Goal: Transaction & Acquisition: Purchase product/service

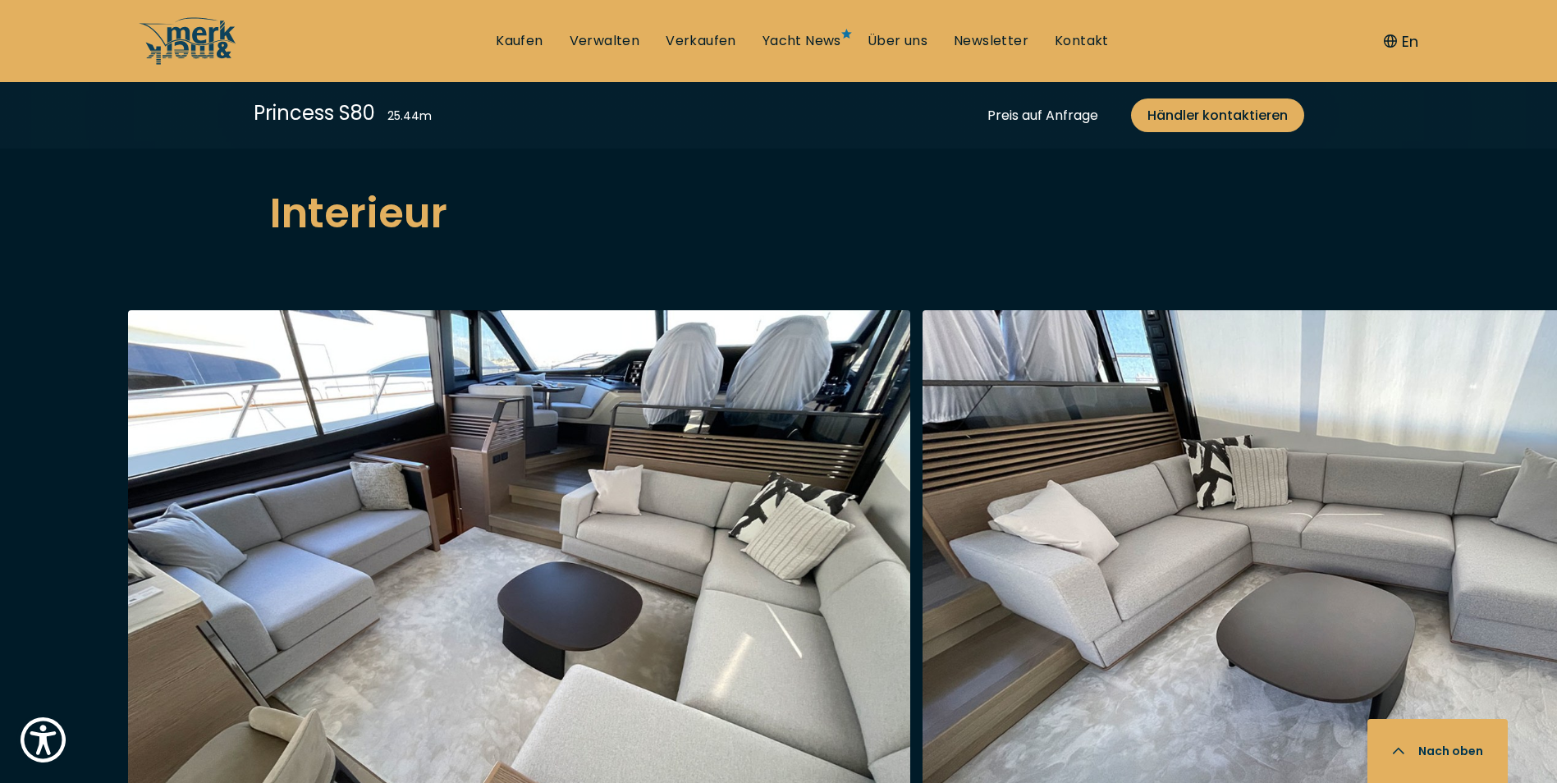
scroll to position [3118, 0]
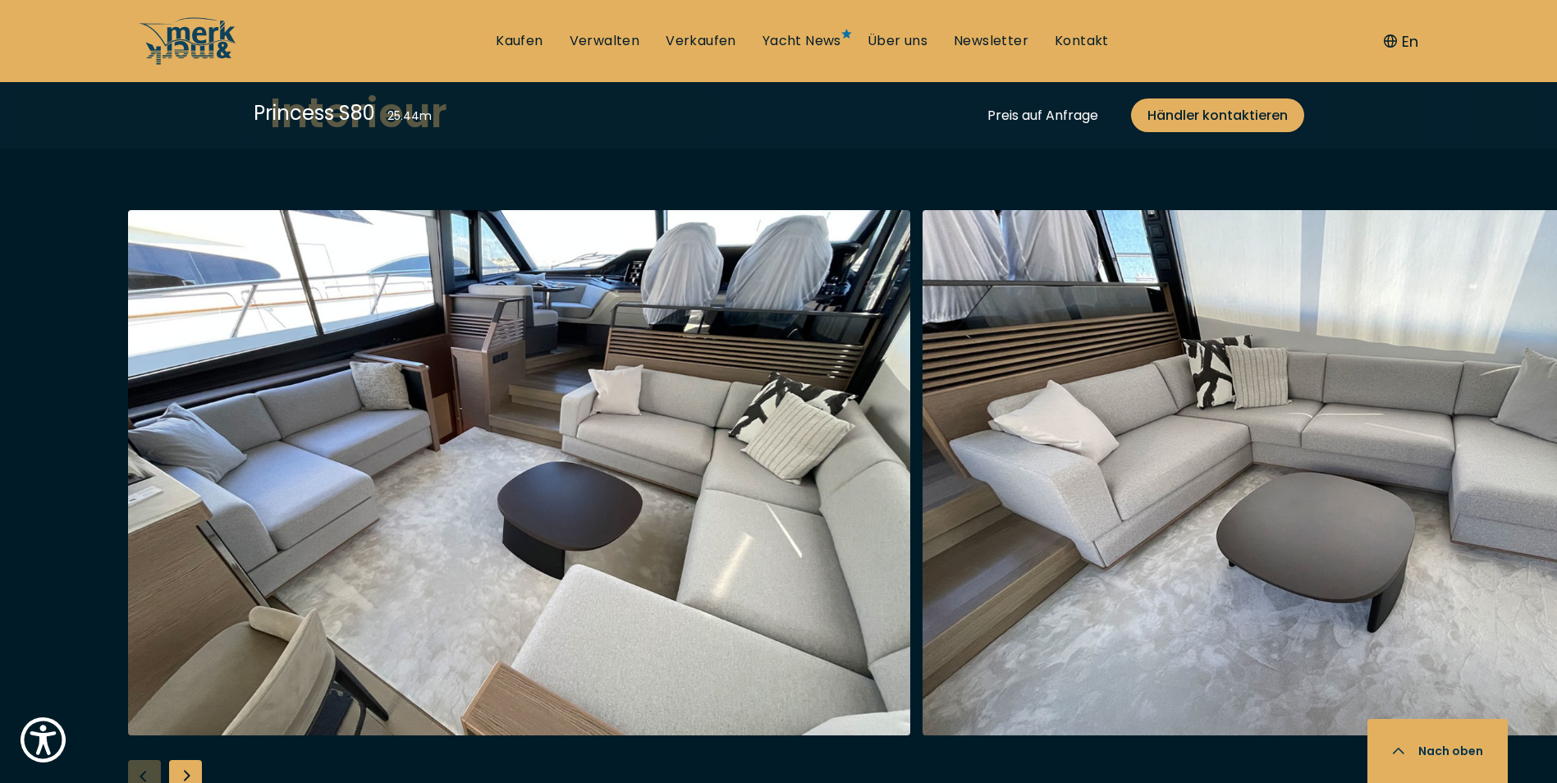
click at [182, 760] on div "Next slide" at bounding box center [185, 776] width 33 height 33
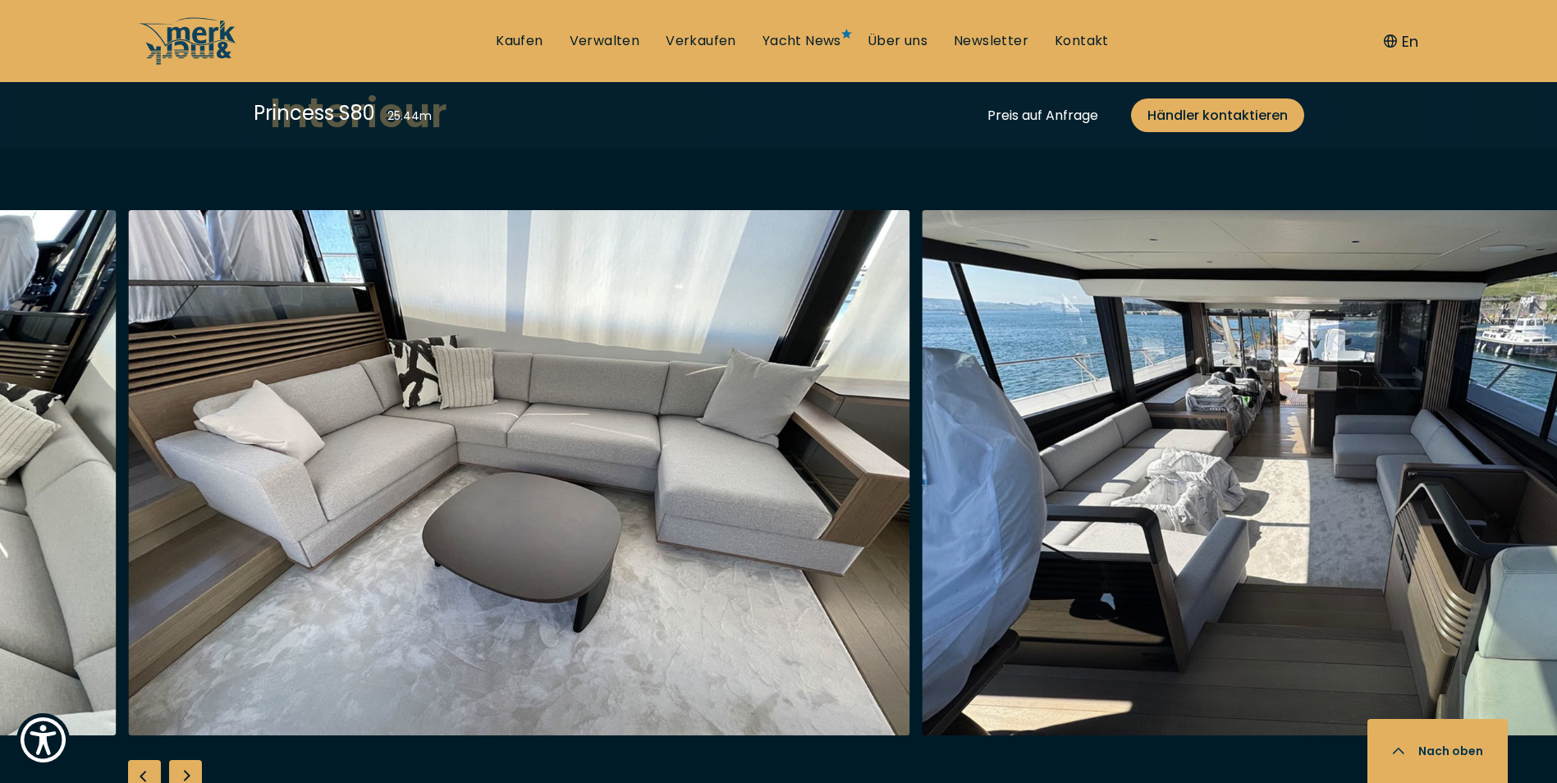
click at [185, 760] on div "Next slide" at bounding box center [185, 776] width 33 height 33
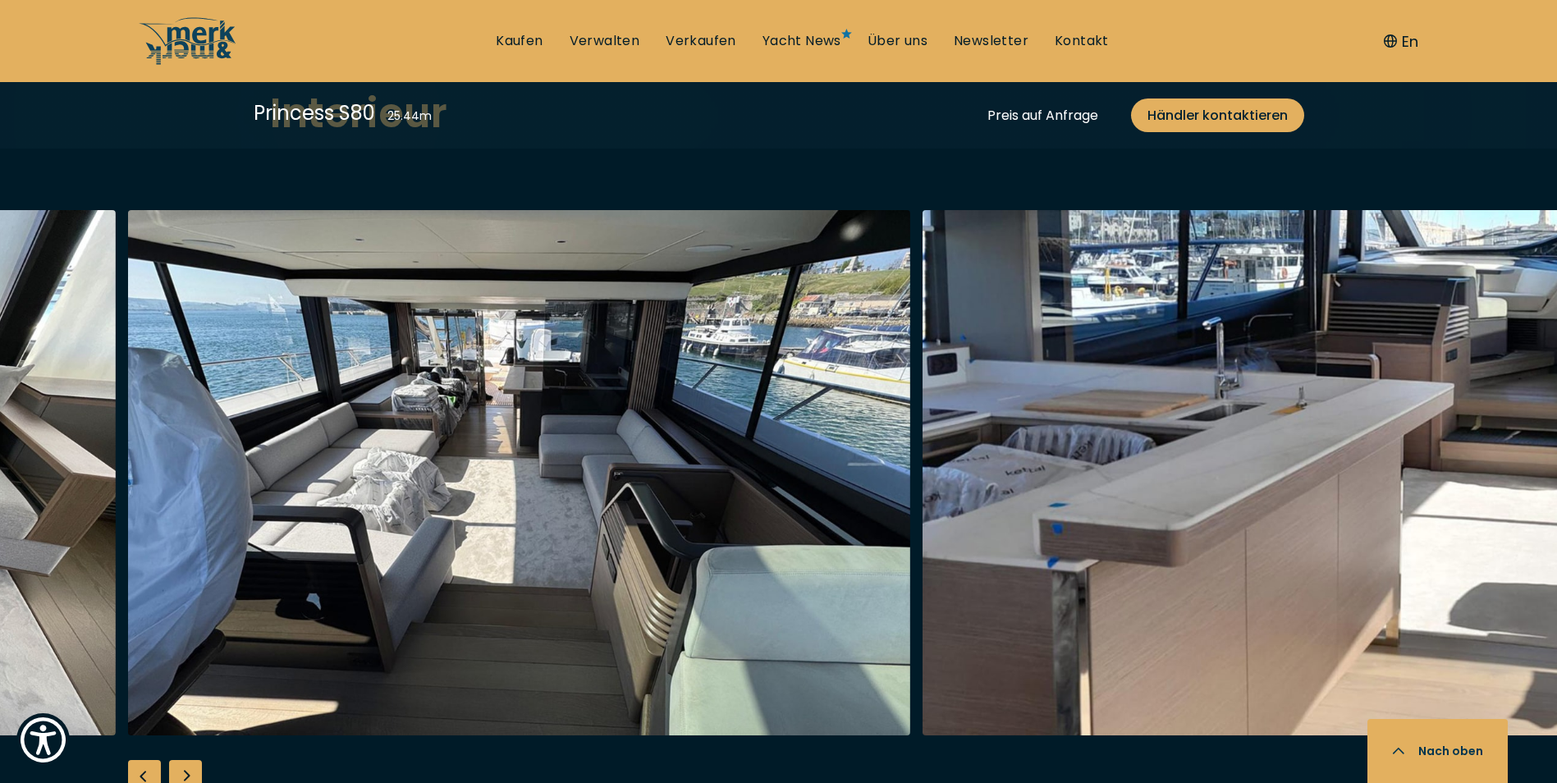
click at [189, 760] on div "Next slide" at bounding box center [185, 776] width 33 height 33
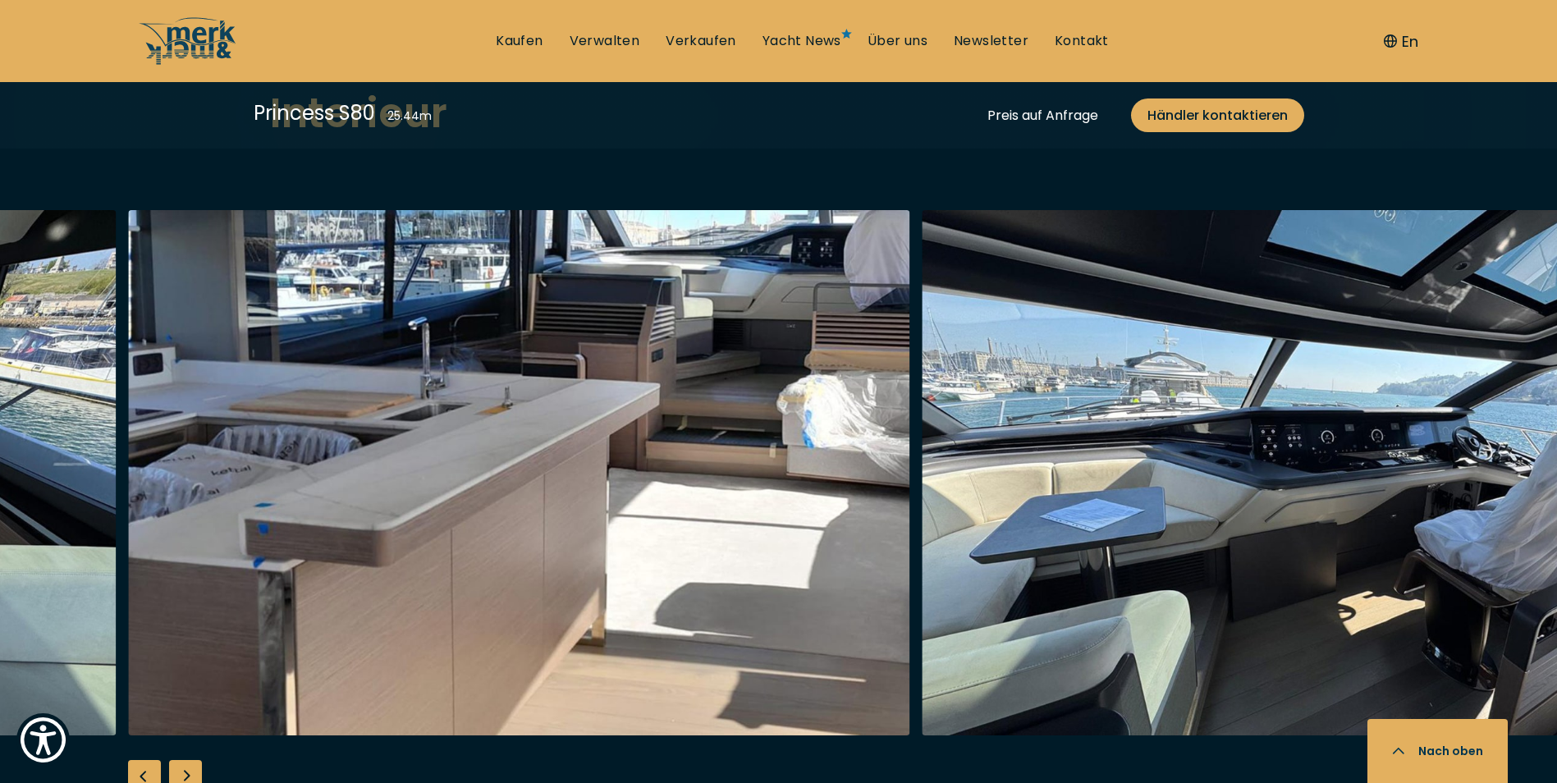
click at [189, 760] on div "Next slide" at bounding box center [185, 776] width 33 height 33
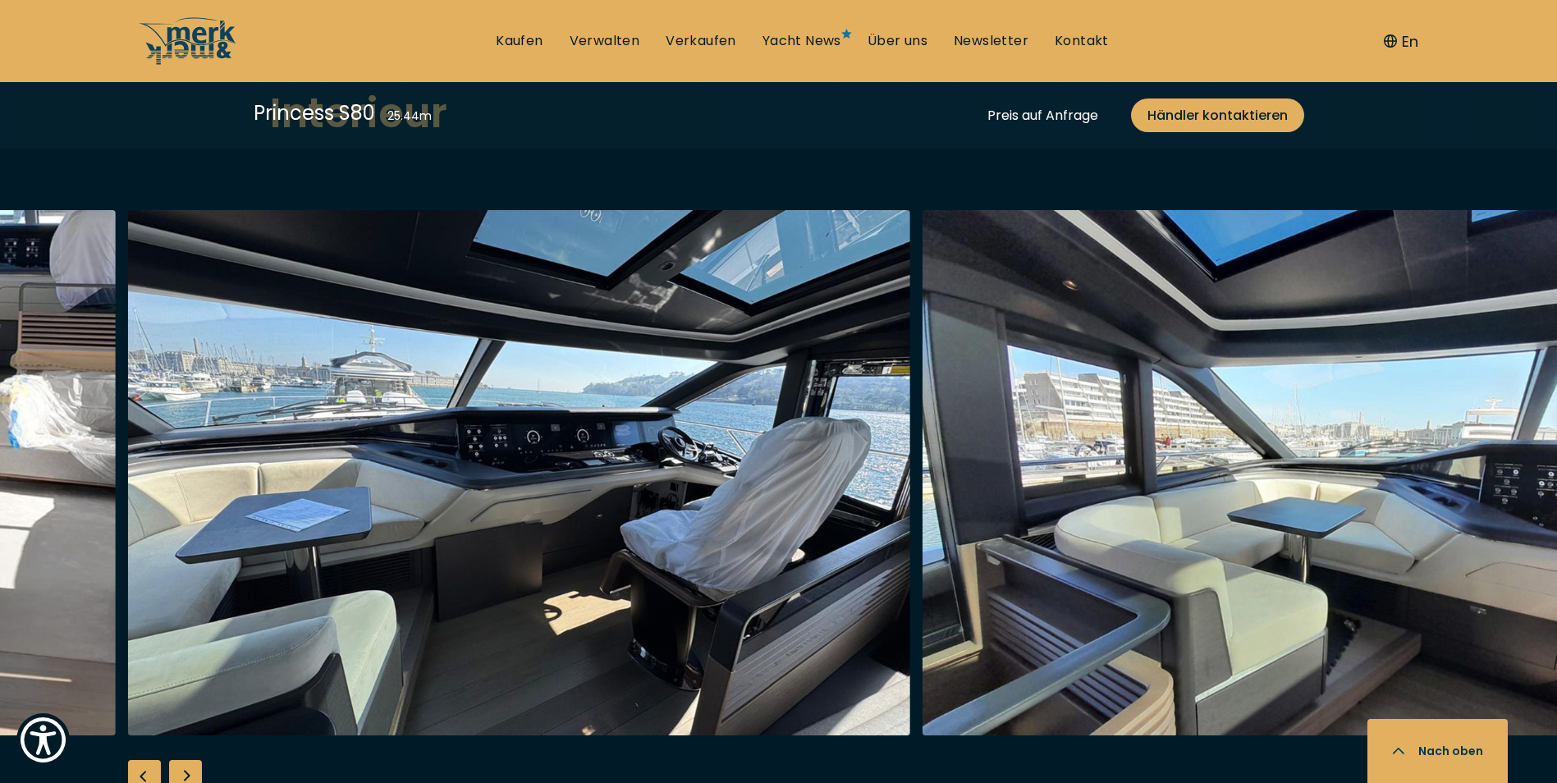
click at [189, 760] on div "Next slide" at bounding box center [185, 776] width 33 height 33
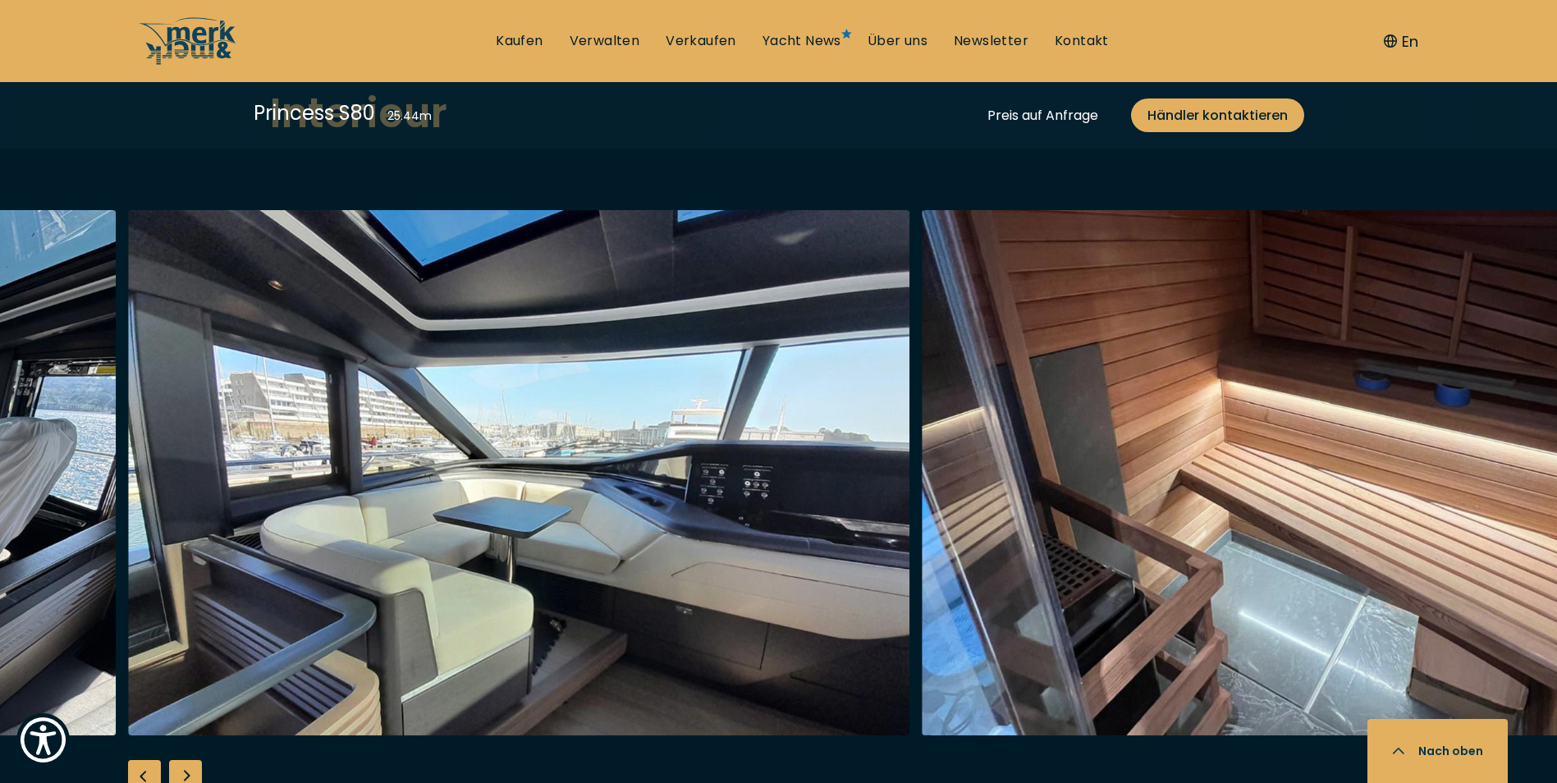
click at [189, 760] on div "Next slide" at bounding box center [185, 776] width 33 height 33
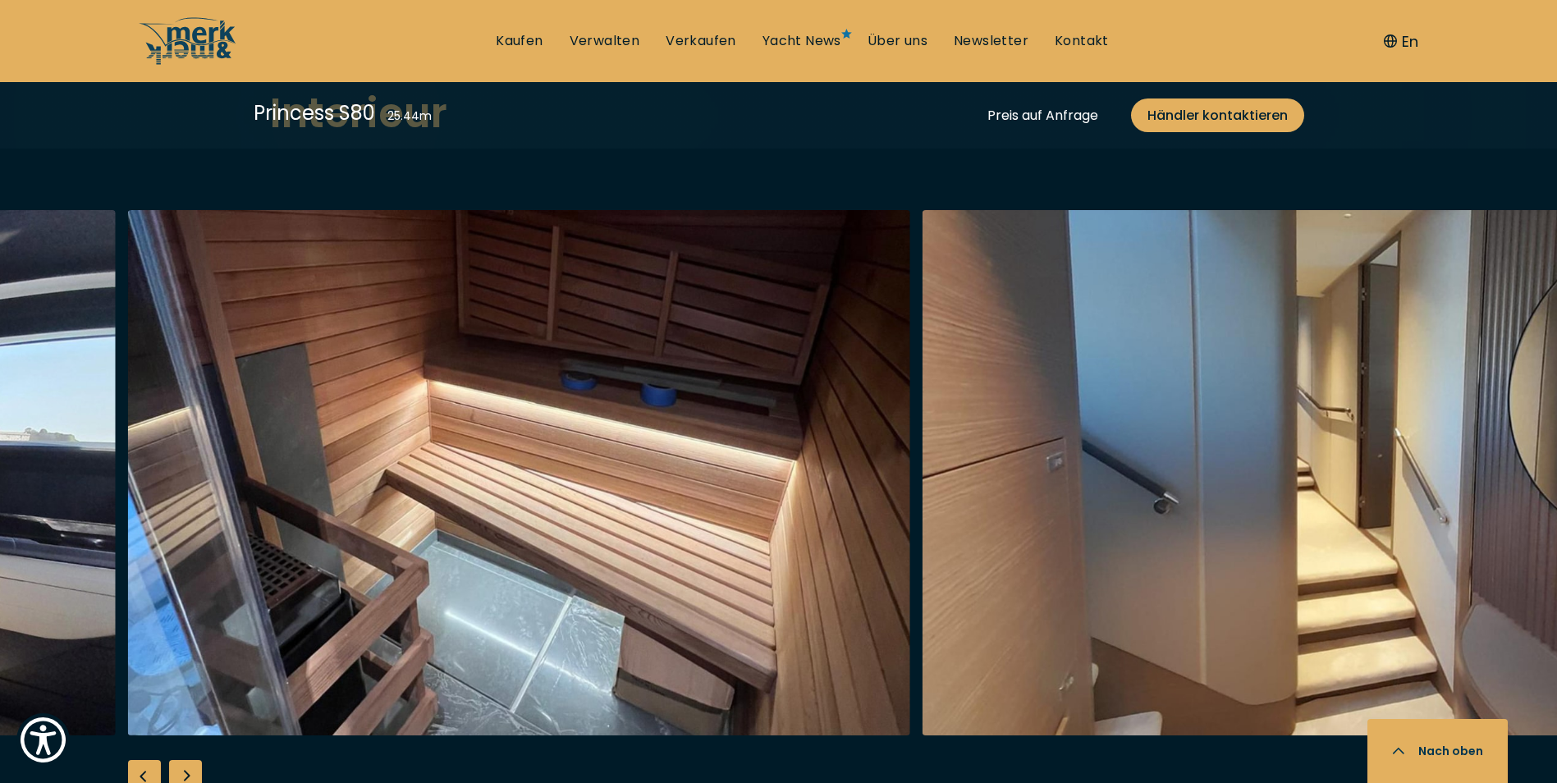
click at [189, 760] on div "Next slide" at bounding box center [185, 776] width 33 height 33
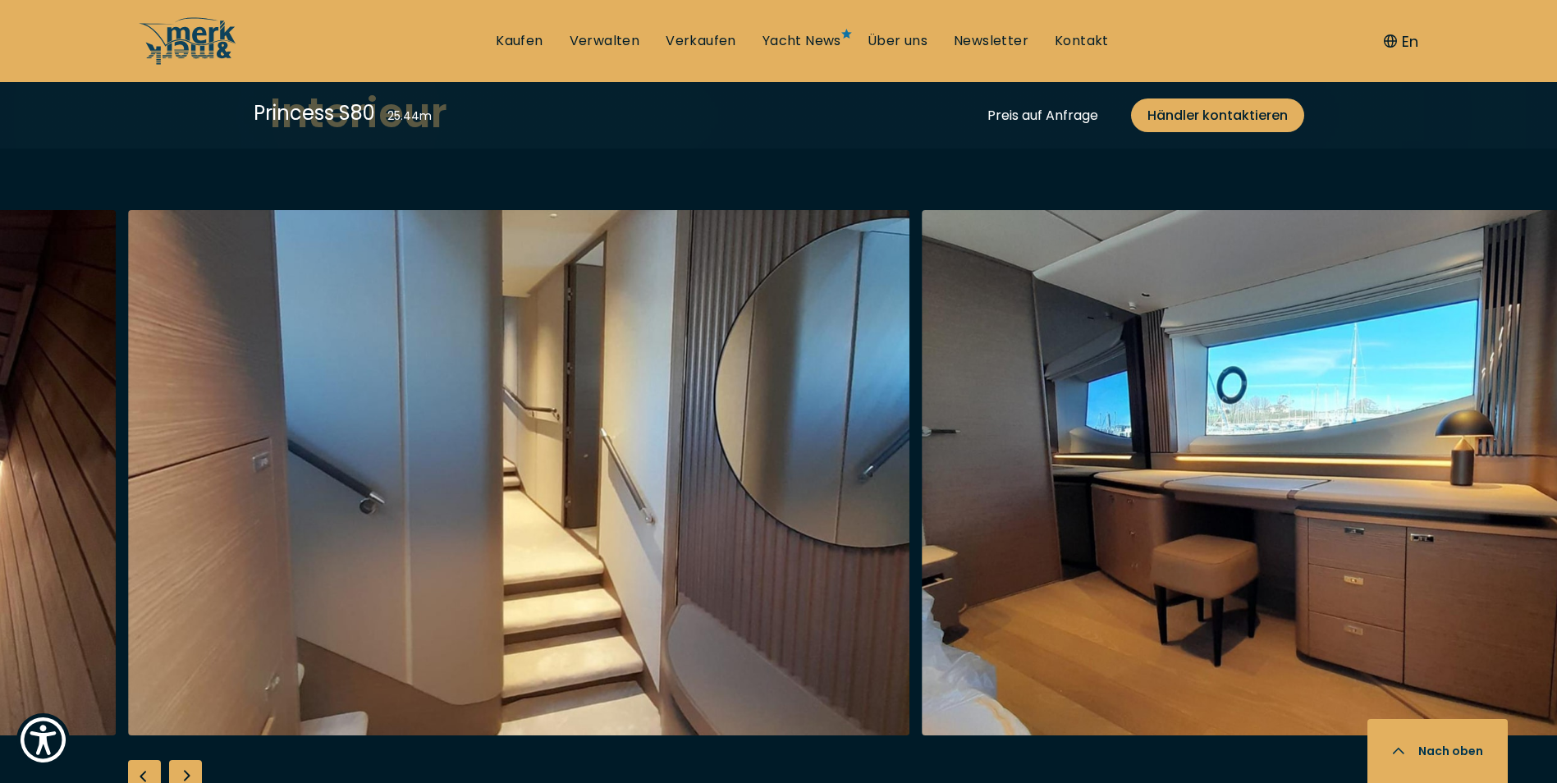
click at [194, 760] on div "Next slide" at bounding box center [185, 776] width 33 height 33
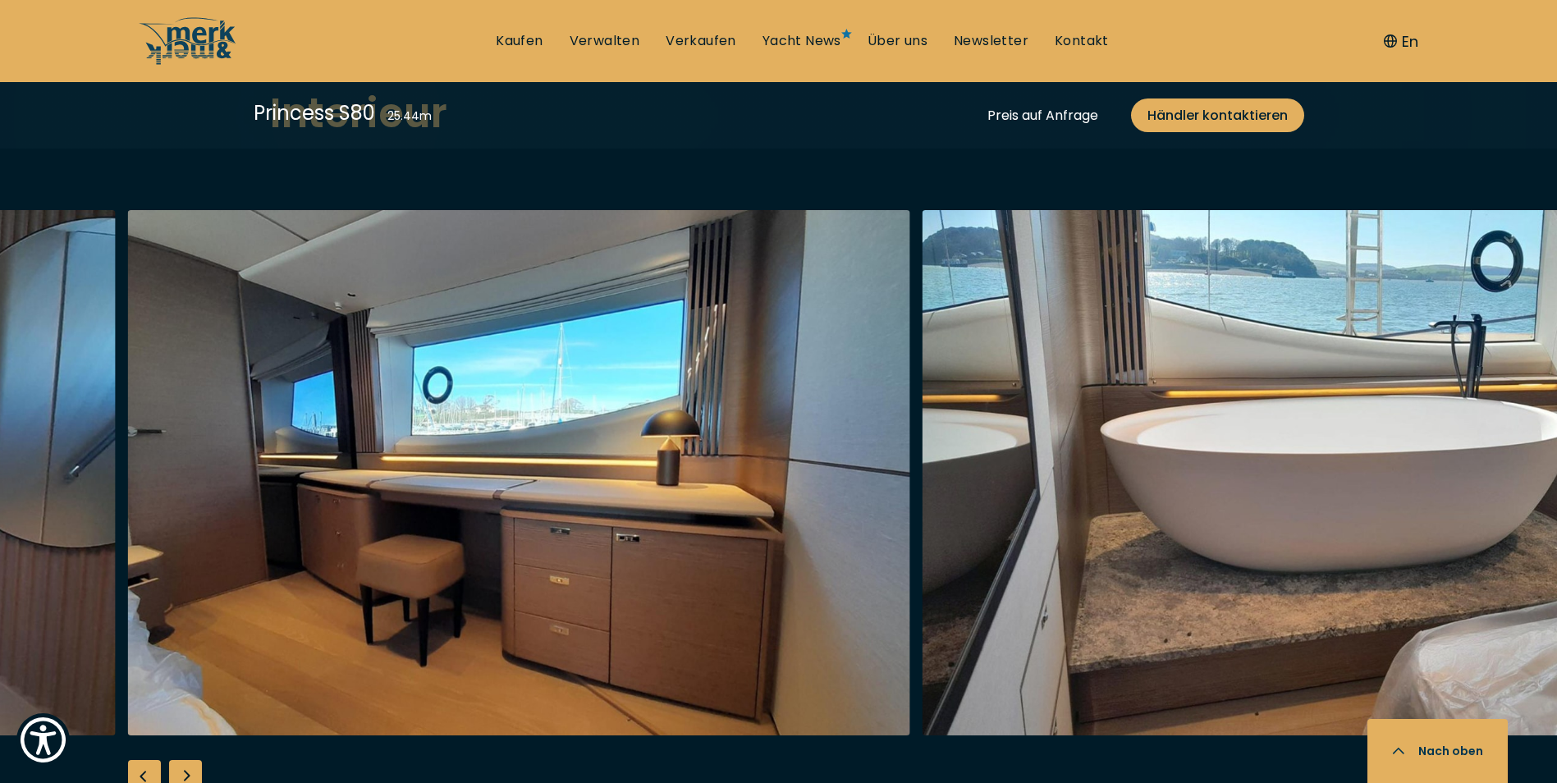
click at [195, 760] on div "Next slide" at bounding box center [185, 776] width 33 height 33
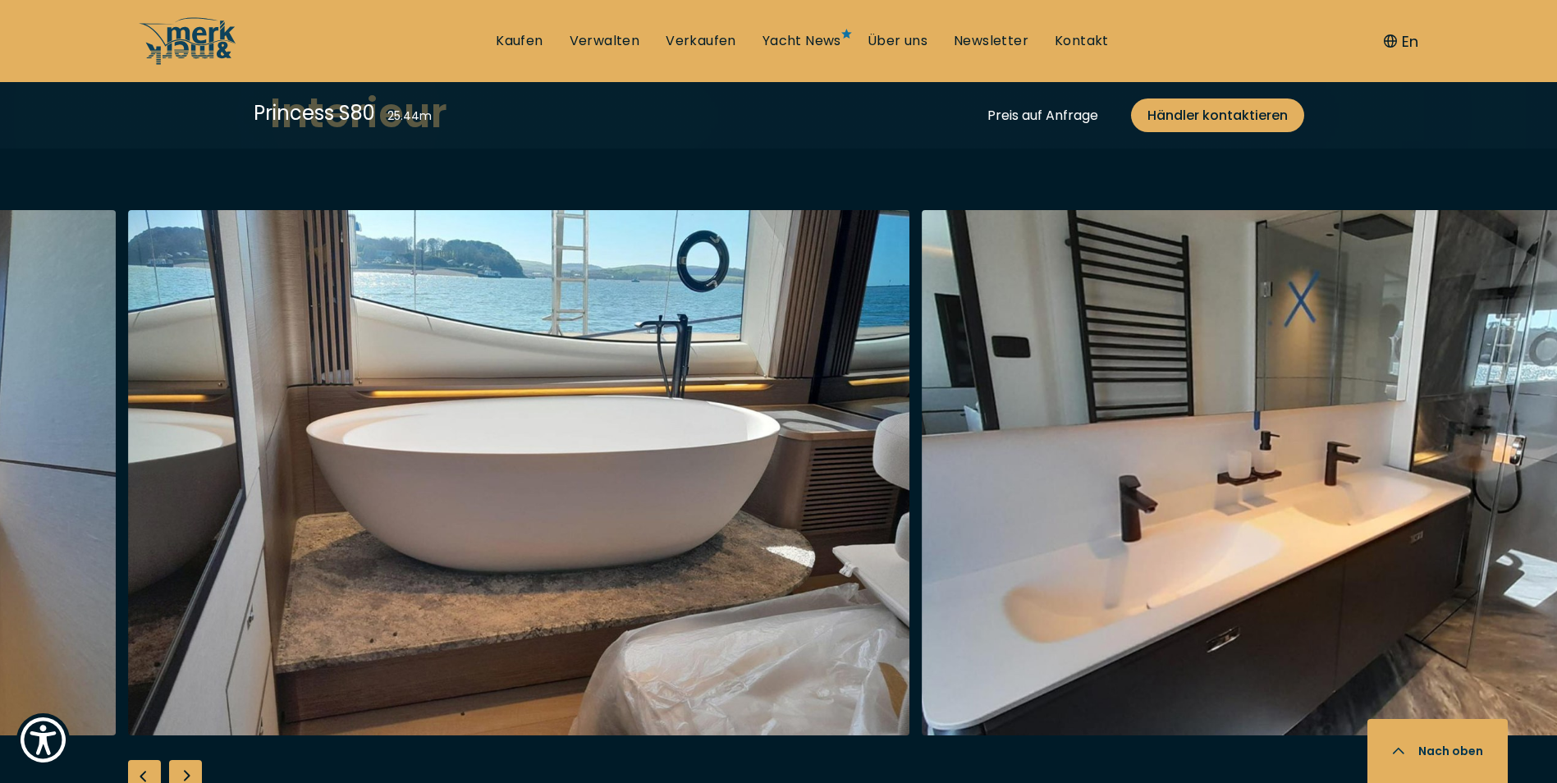
click at [199, 760] on div "Next slide" at bounding box center [185, 776] width 33 height 33
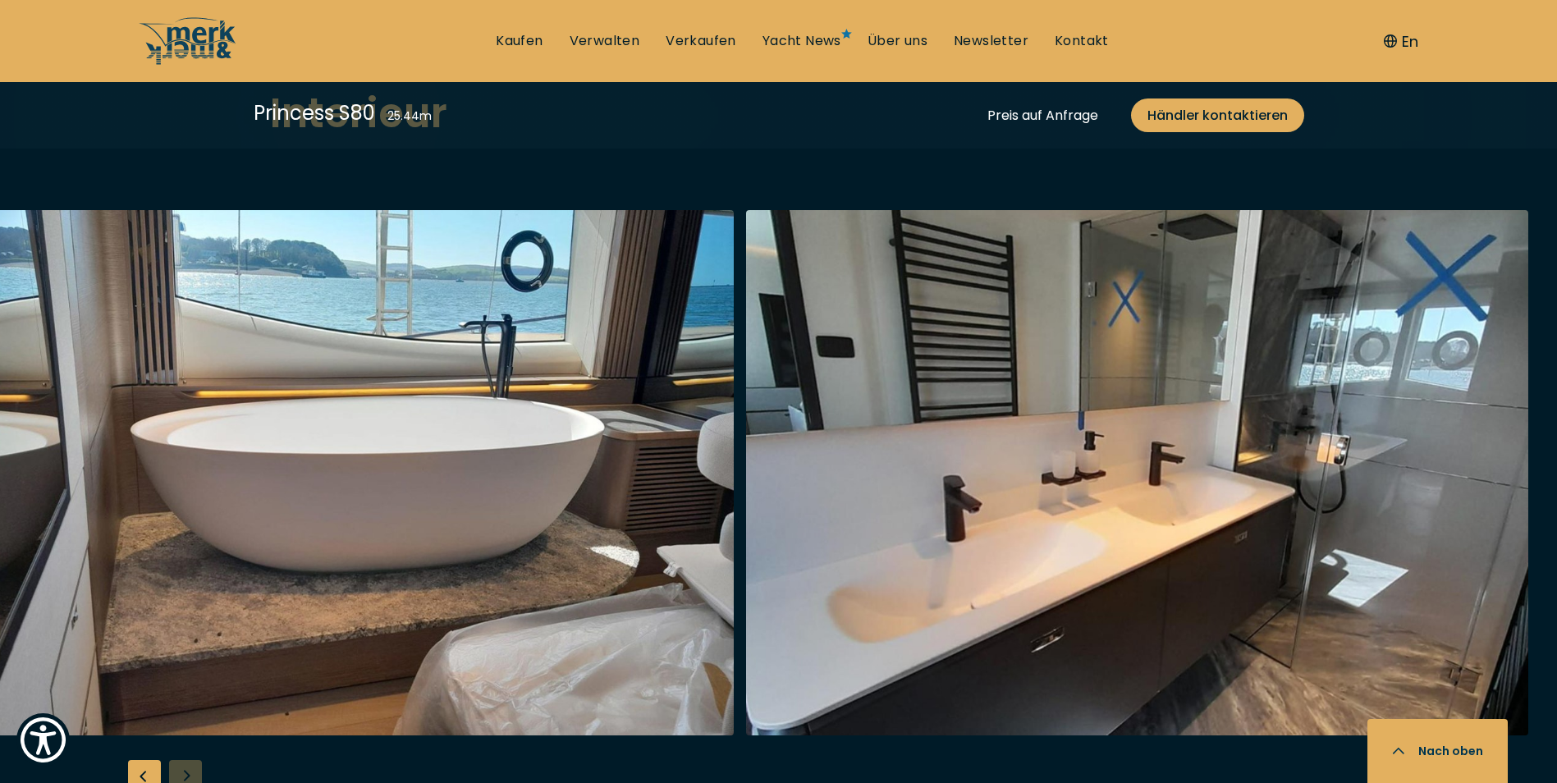
click at [199, 721] on div at bounding box center [778, 526] width 1557 height 632
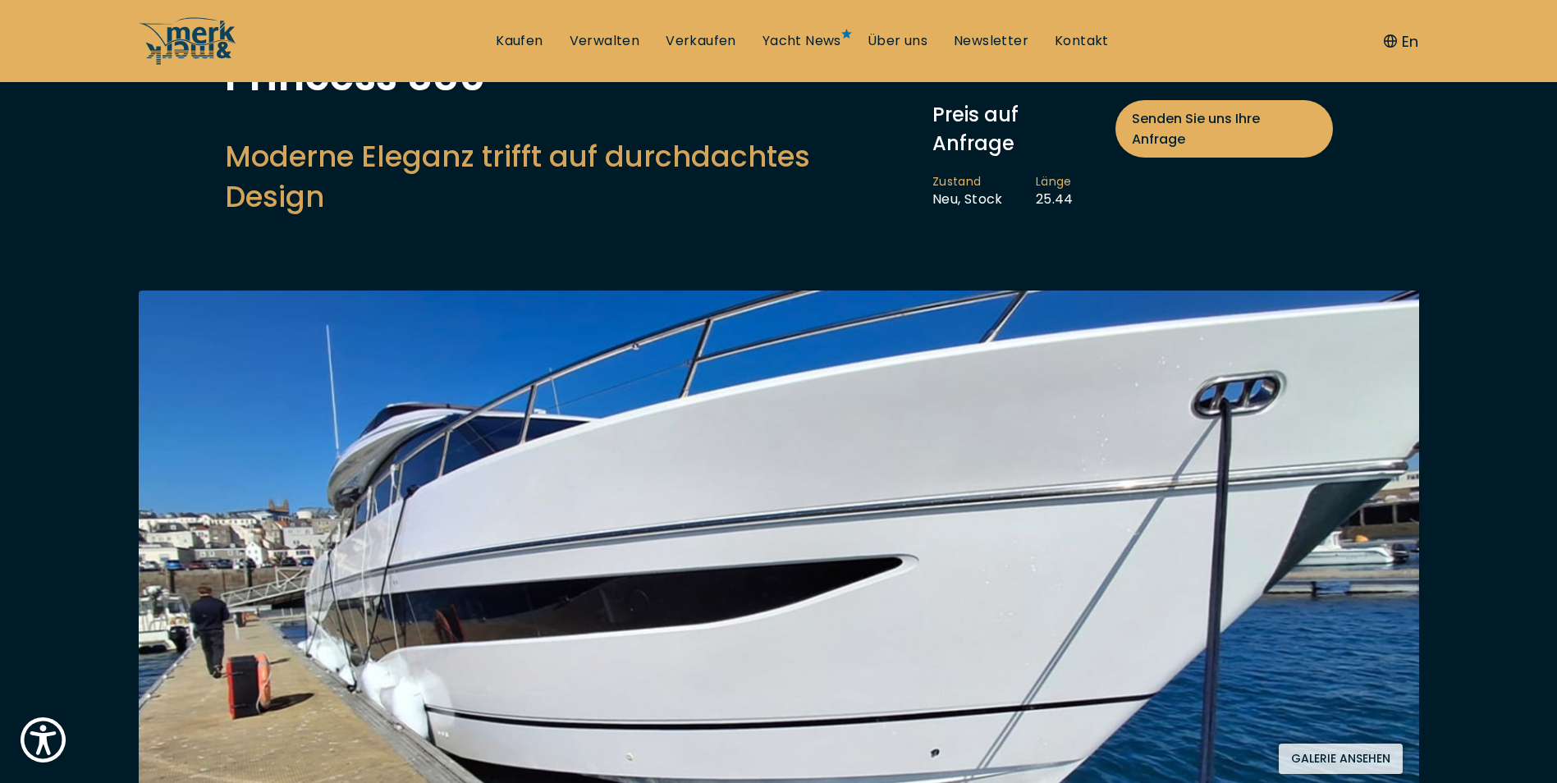
scroll to position [246, 0]
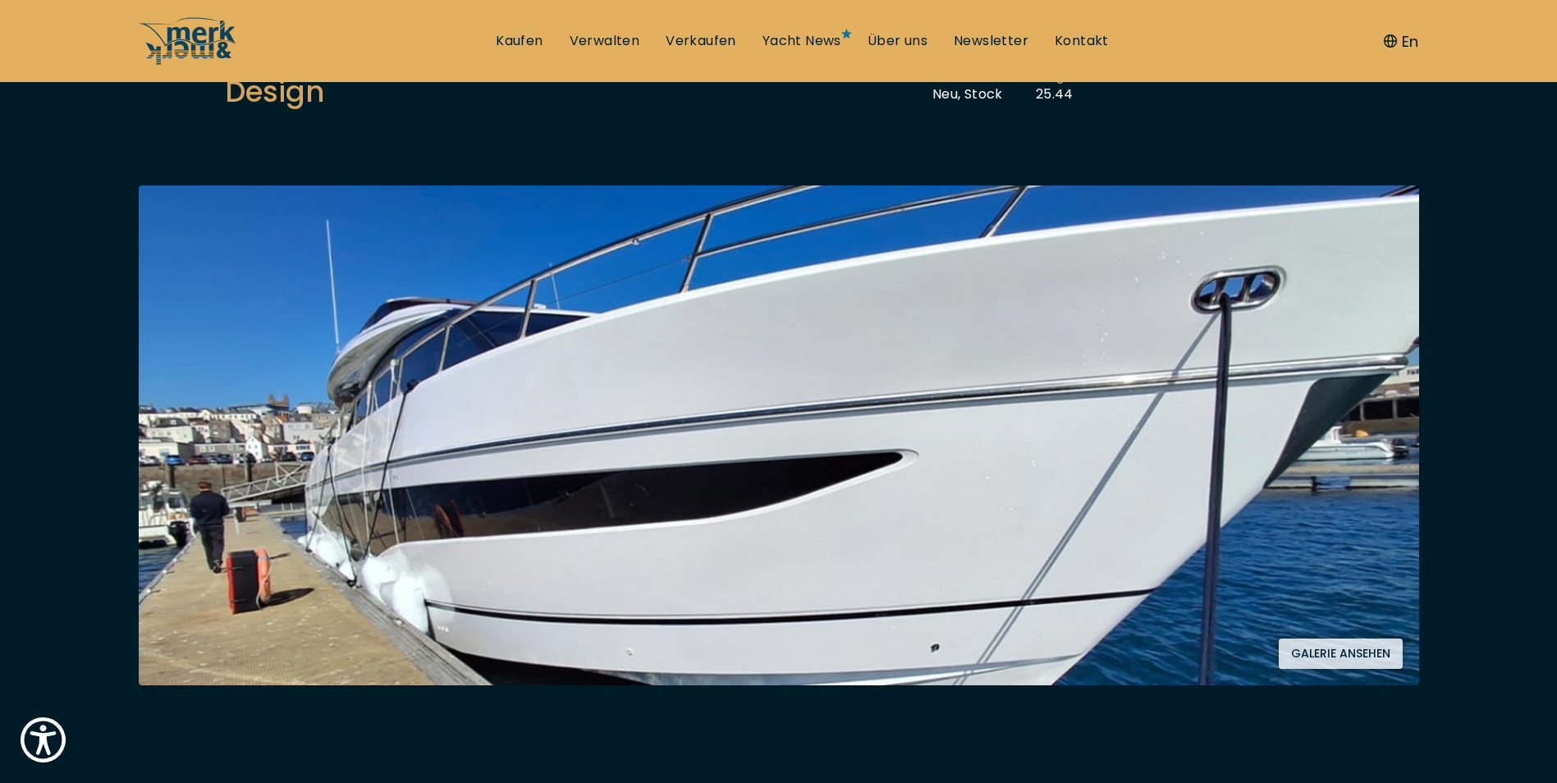
click at [1335, 638] on button "Galerie ansehen" at bounding box center [1340, 653] width 124 height 30
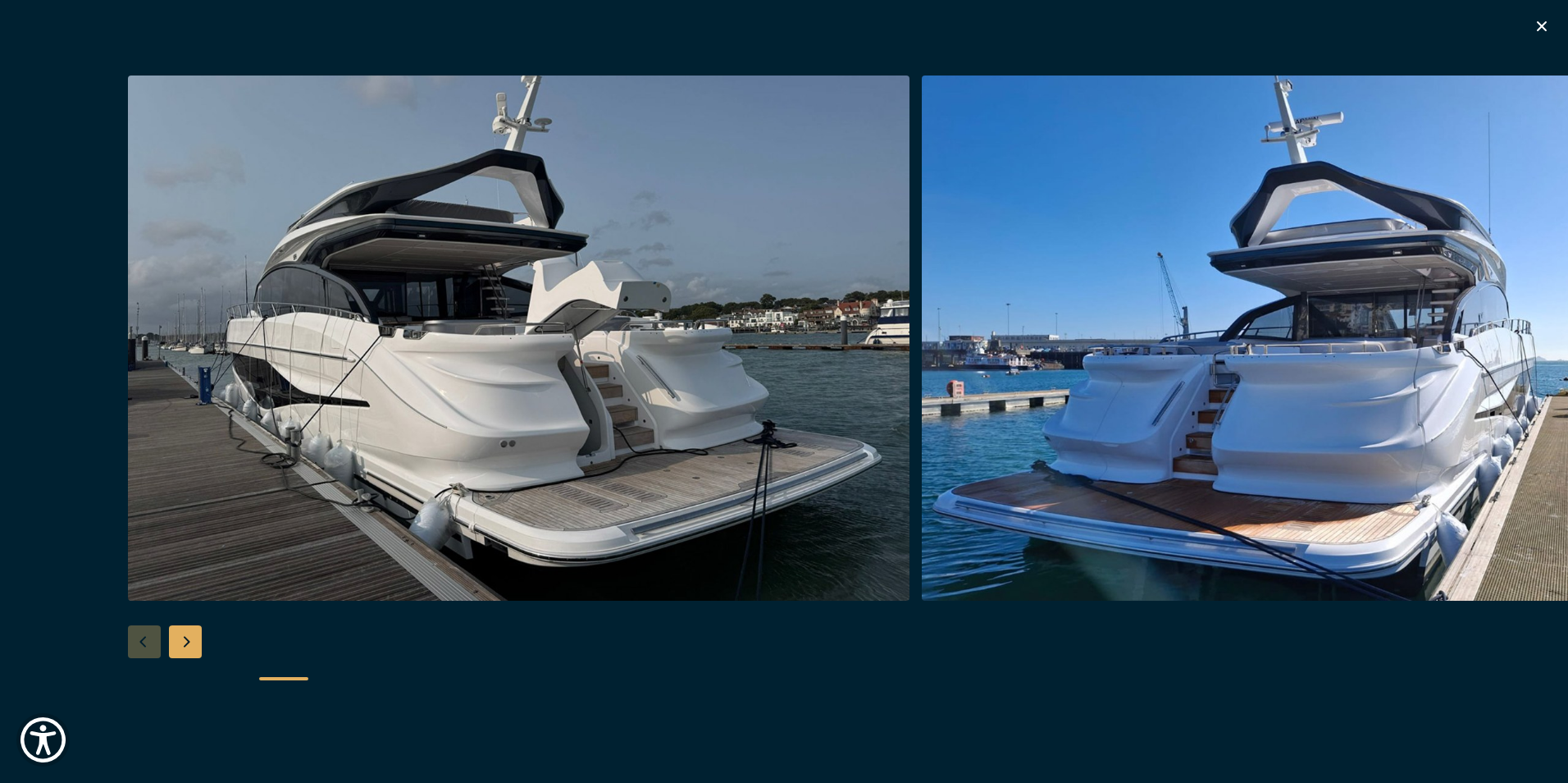
click at [1539, 29] on icon "button" at bounding box center [1542, 26] width 10 height 10
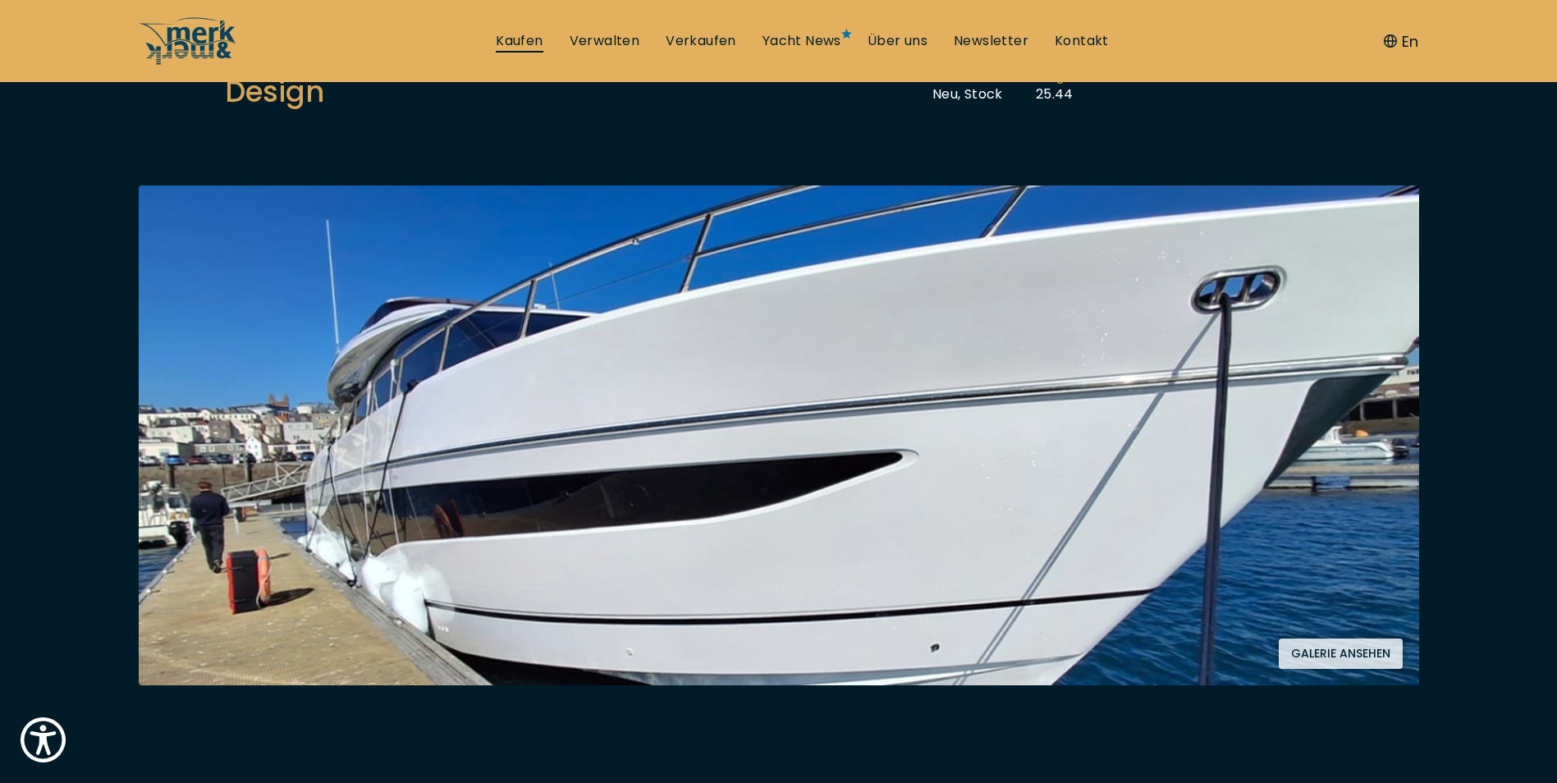
click at [533, 35] on link "Kaufen" at bounding box center [519, 41] width 47 height 18
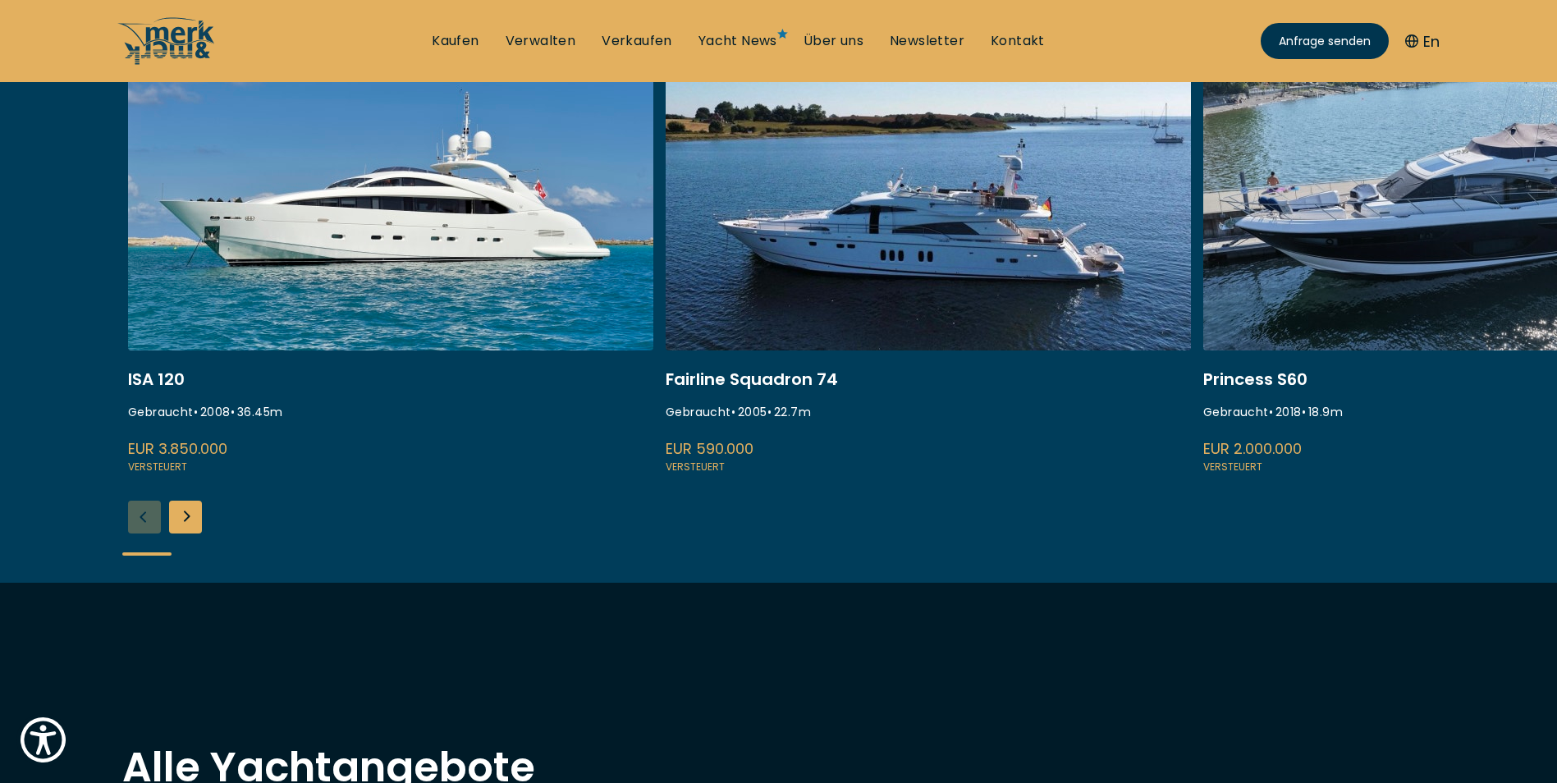
scroll to position [738, 0]
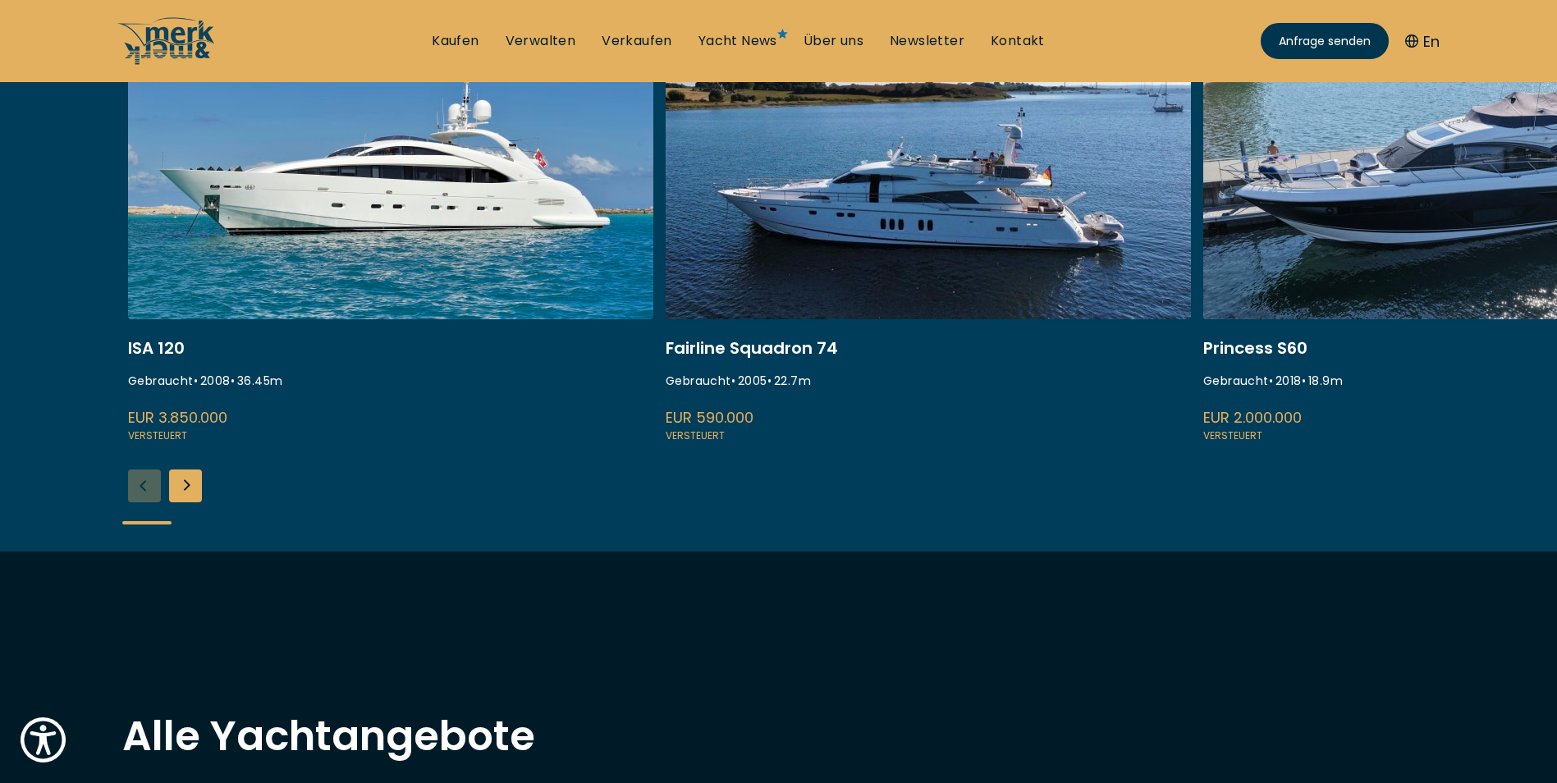
click at [743, 357] on link at bounding box center [927, 225] width 525 height 437
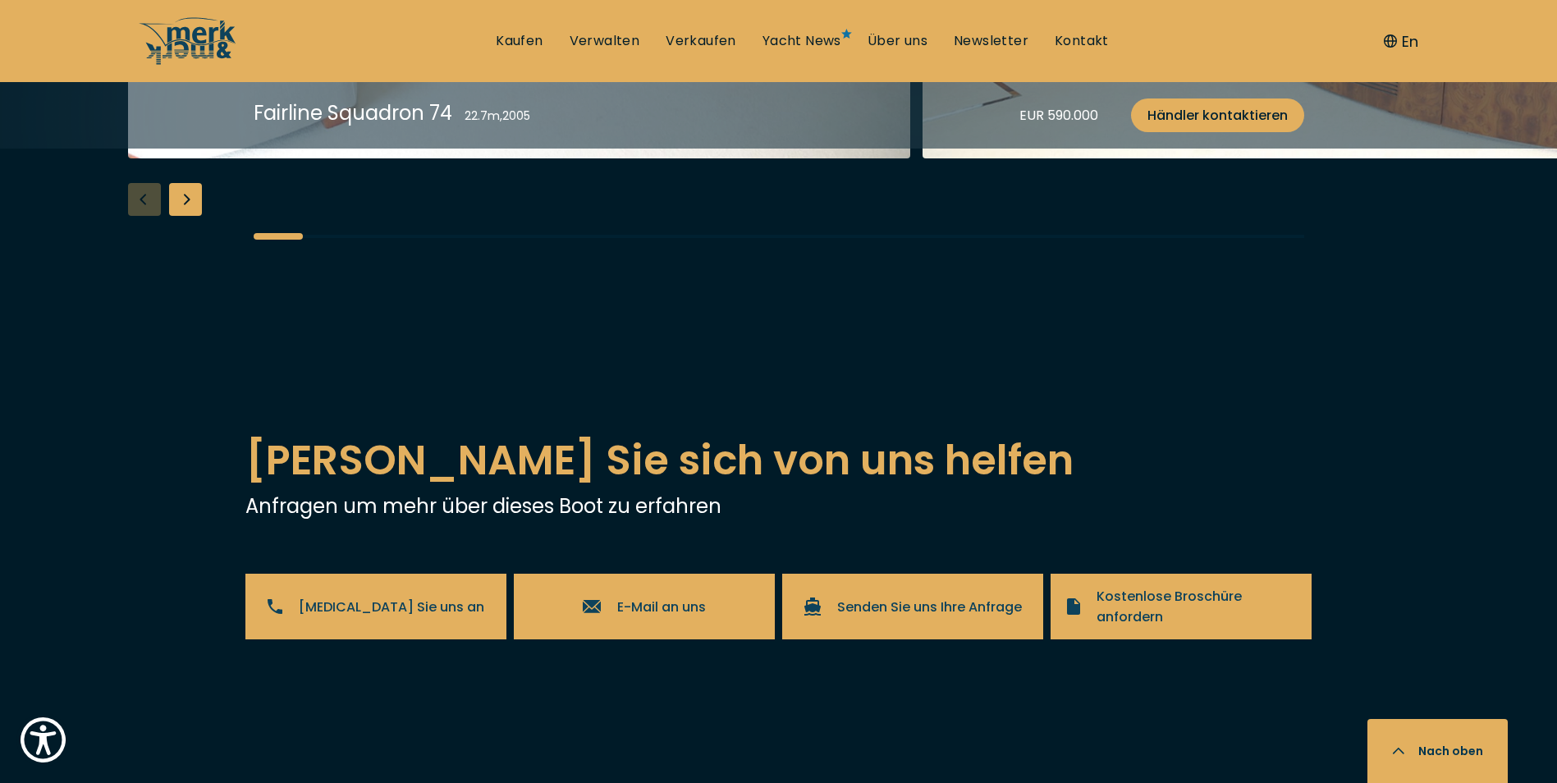
scroll to position [3118, 0]
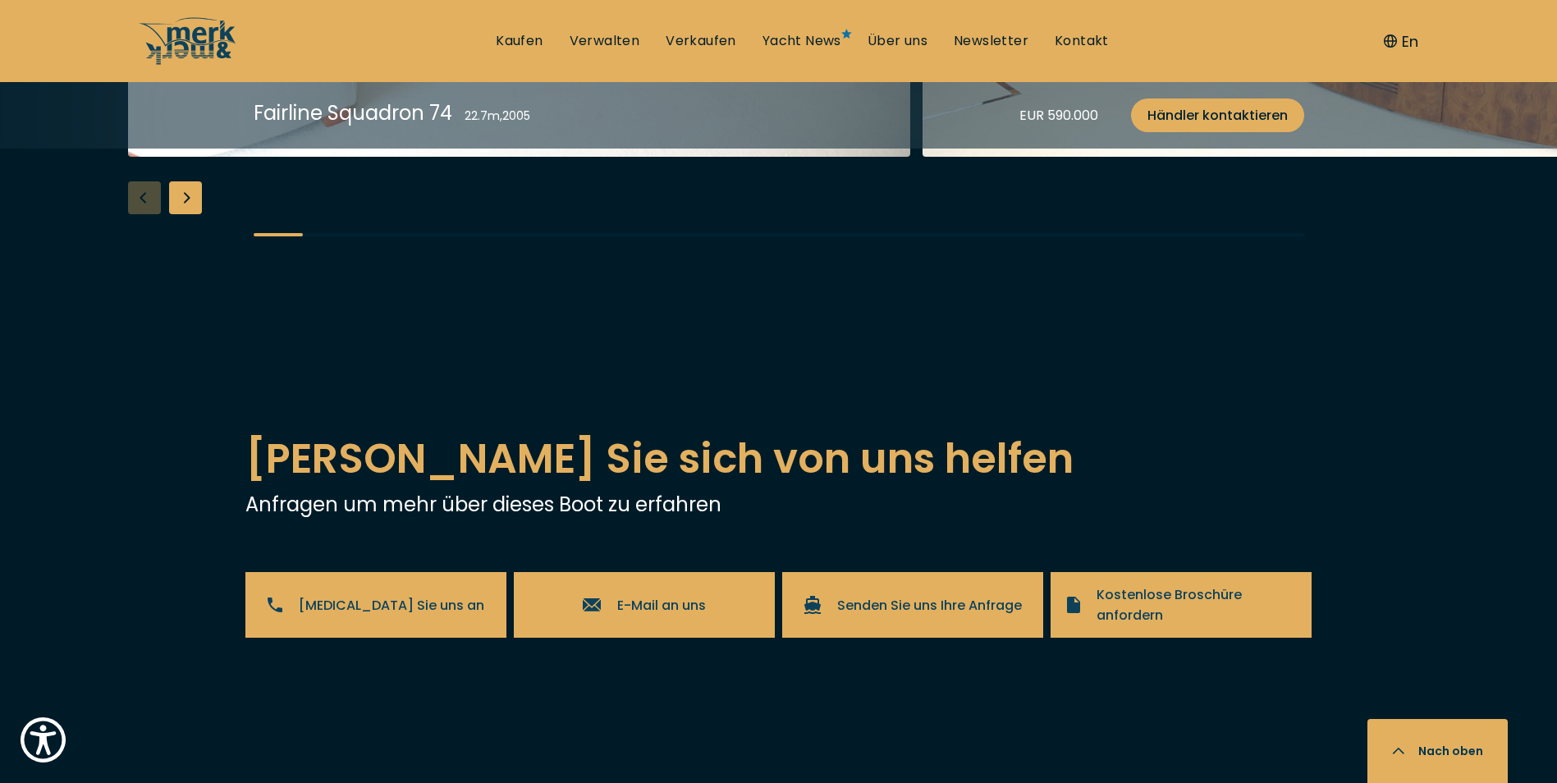
click at [192, 214] on div "Next slide" at bounding box center [185, 197] width 33 height 33
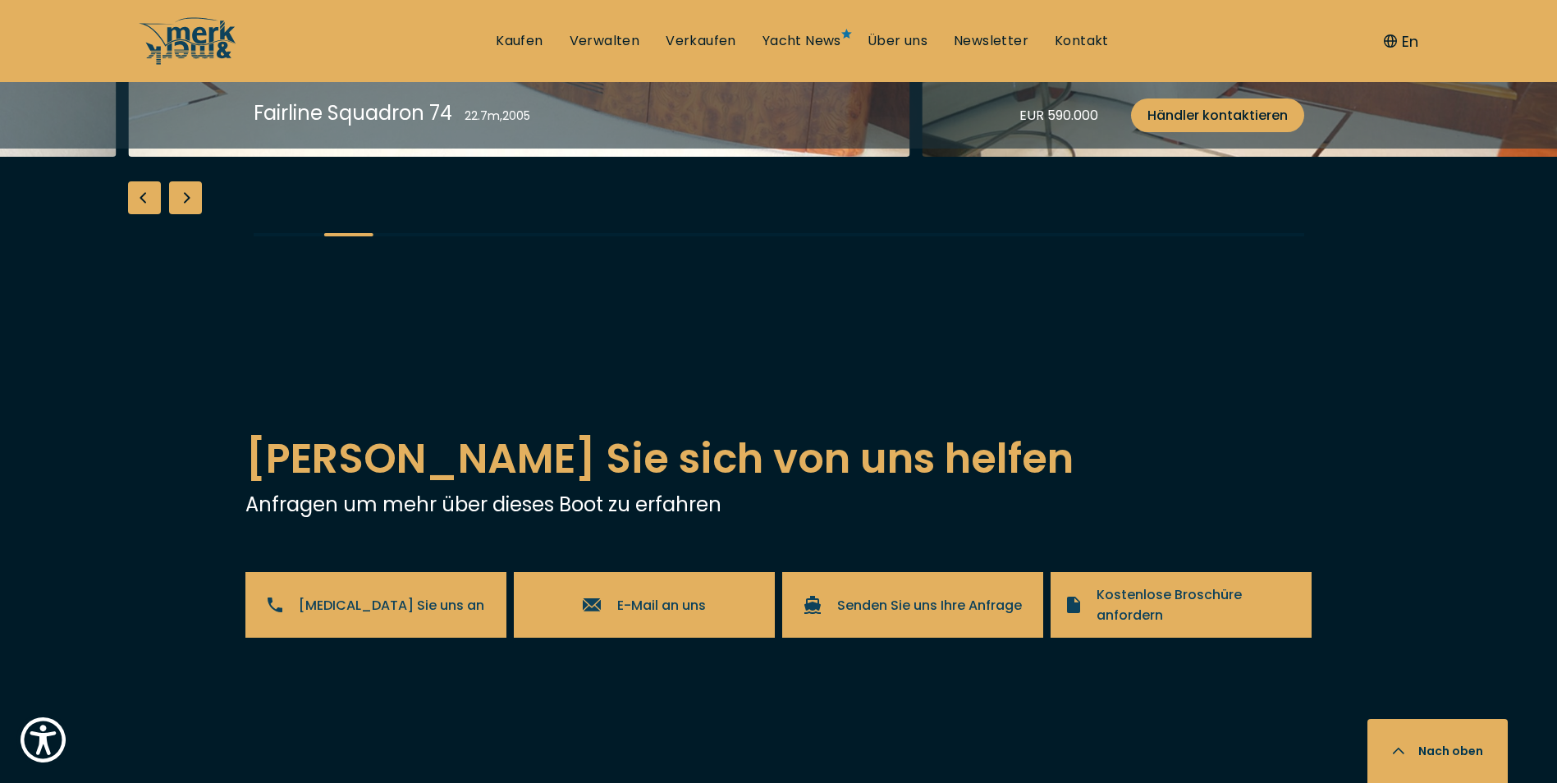
click at [192, 214] on div "Next slide" at bounding box center [185, 197] width 33 height 33
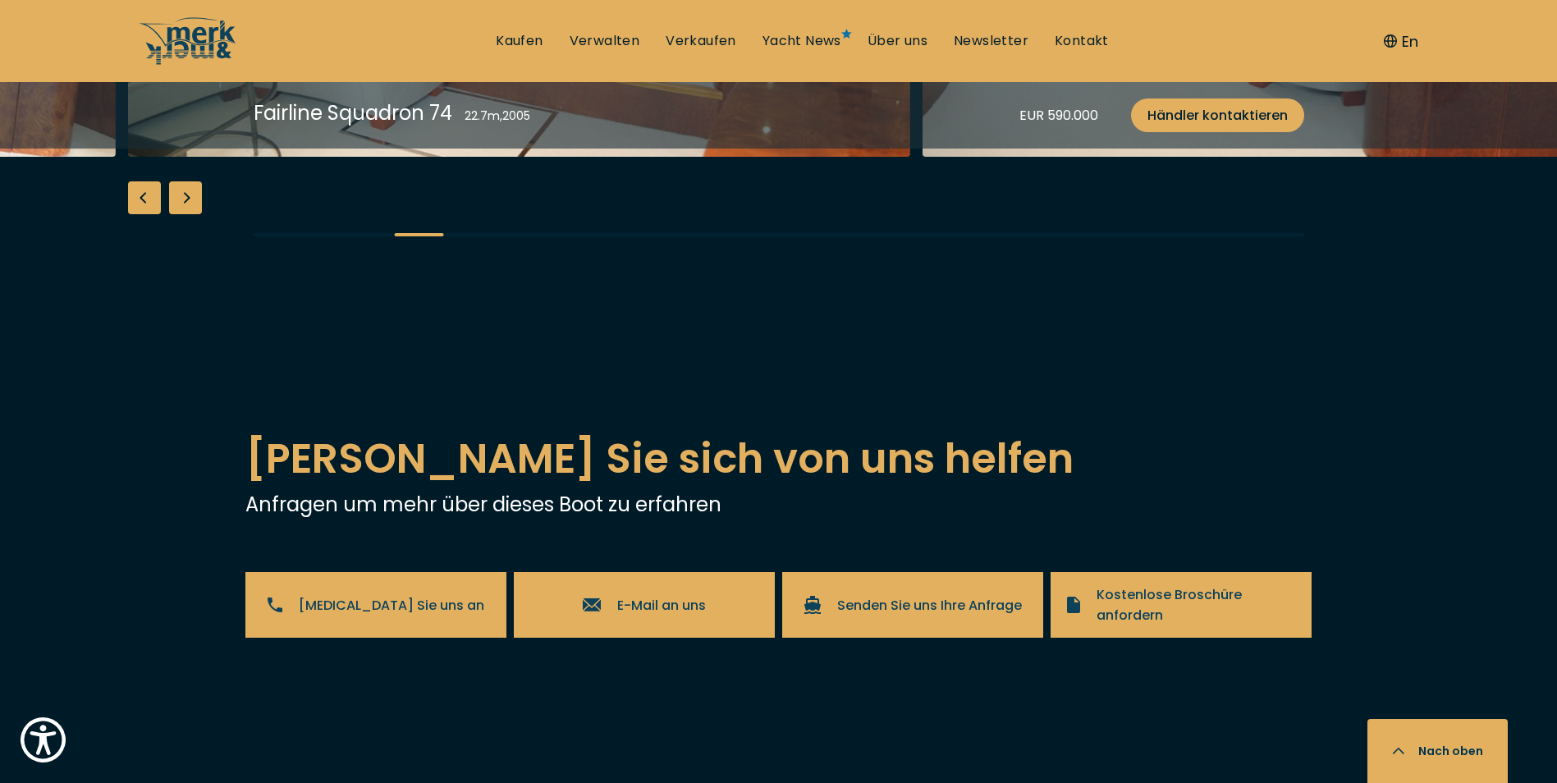
click at [192, 214] on div "Next slide" at bounding box center [185, 197] width 33 height 33
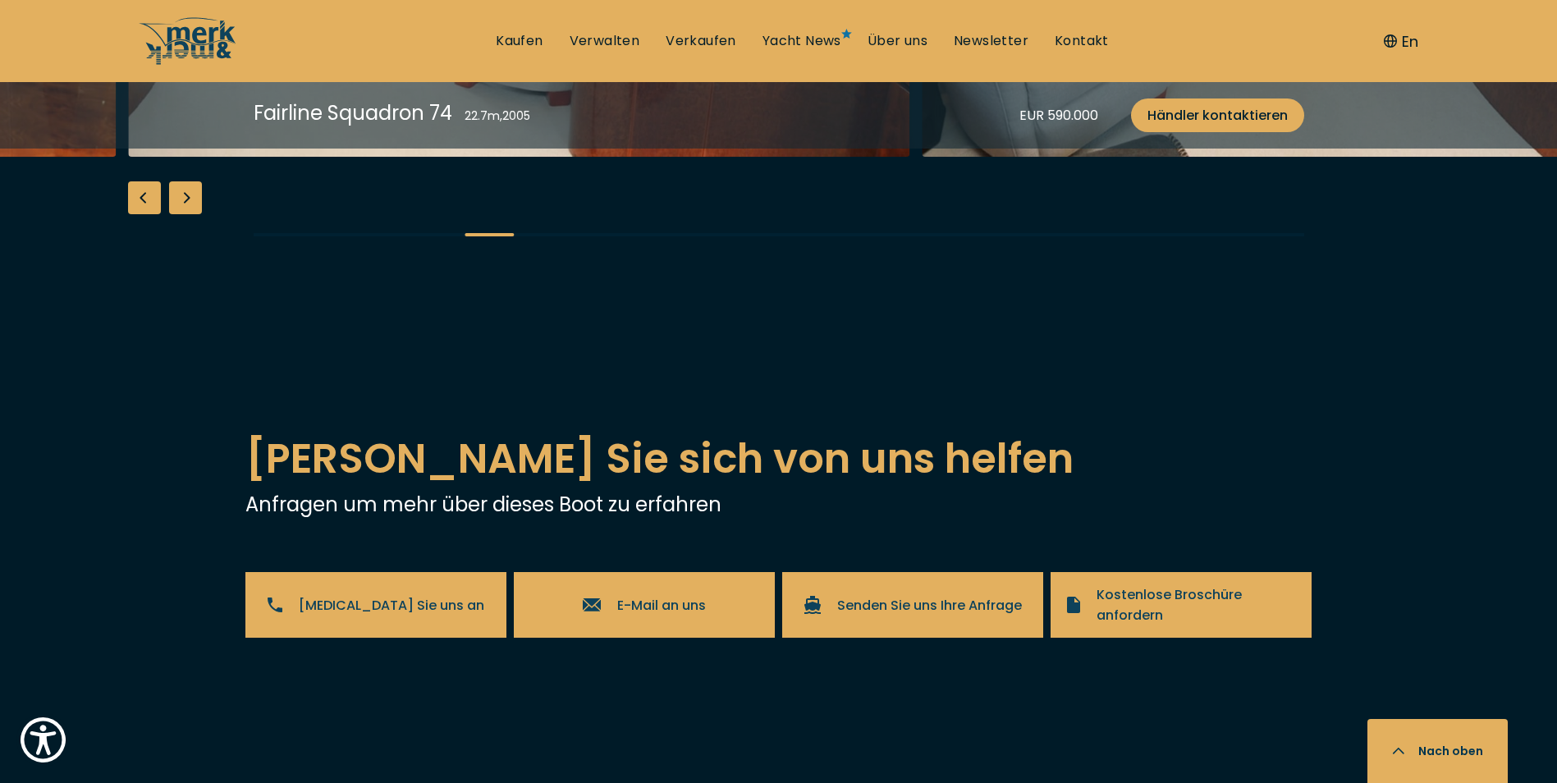
click at [192, 214] on div "Next slide" at bounding box center [185, 197] width 33 height 33
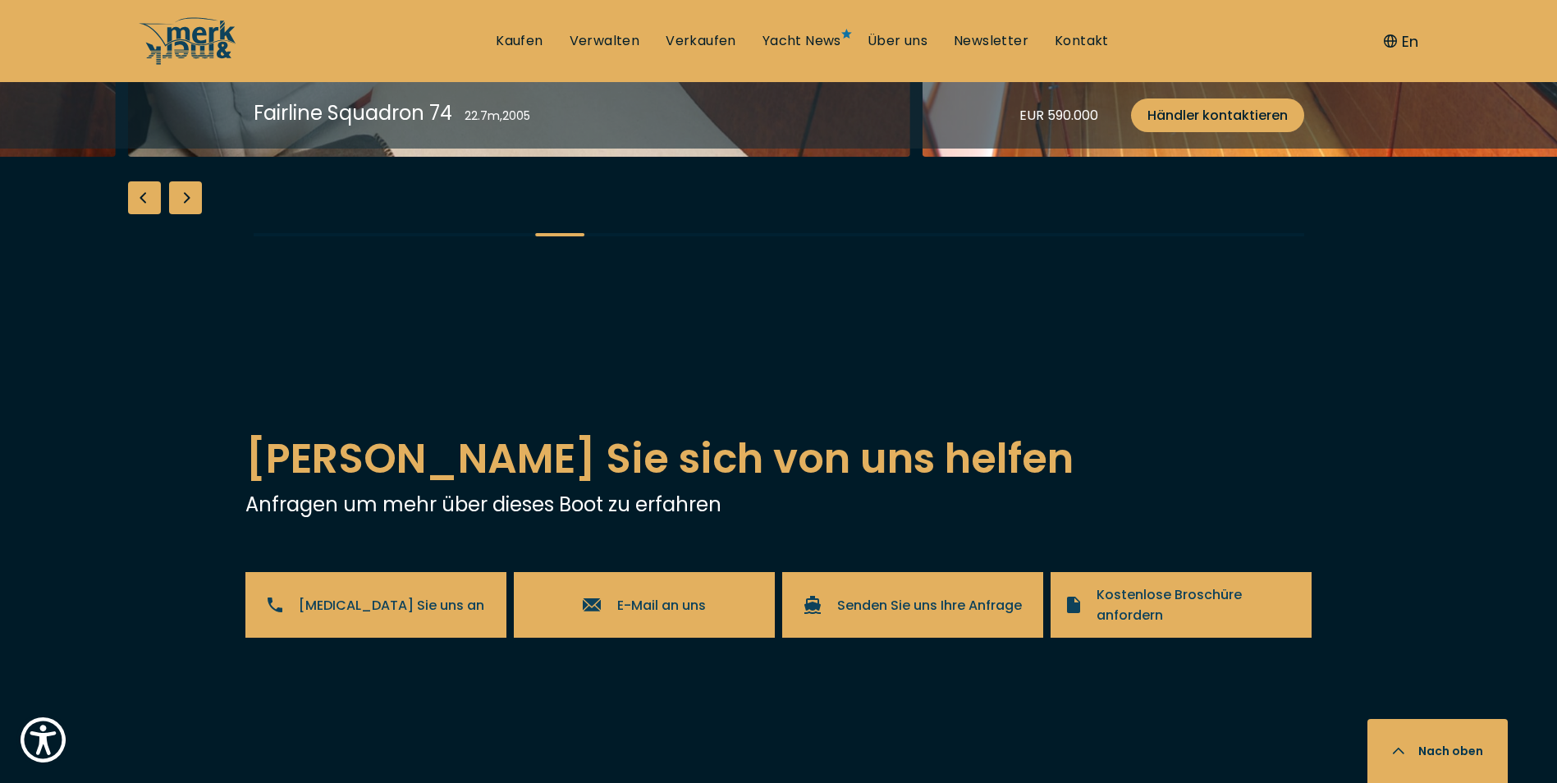
click at [192, 214] on div "Next slide" at bounding box center [185, 197] width 33 height 33
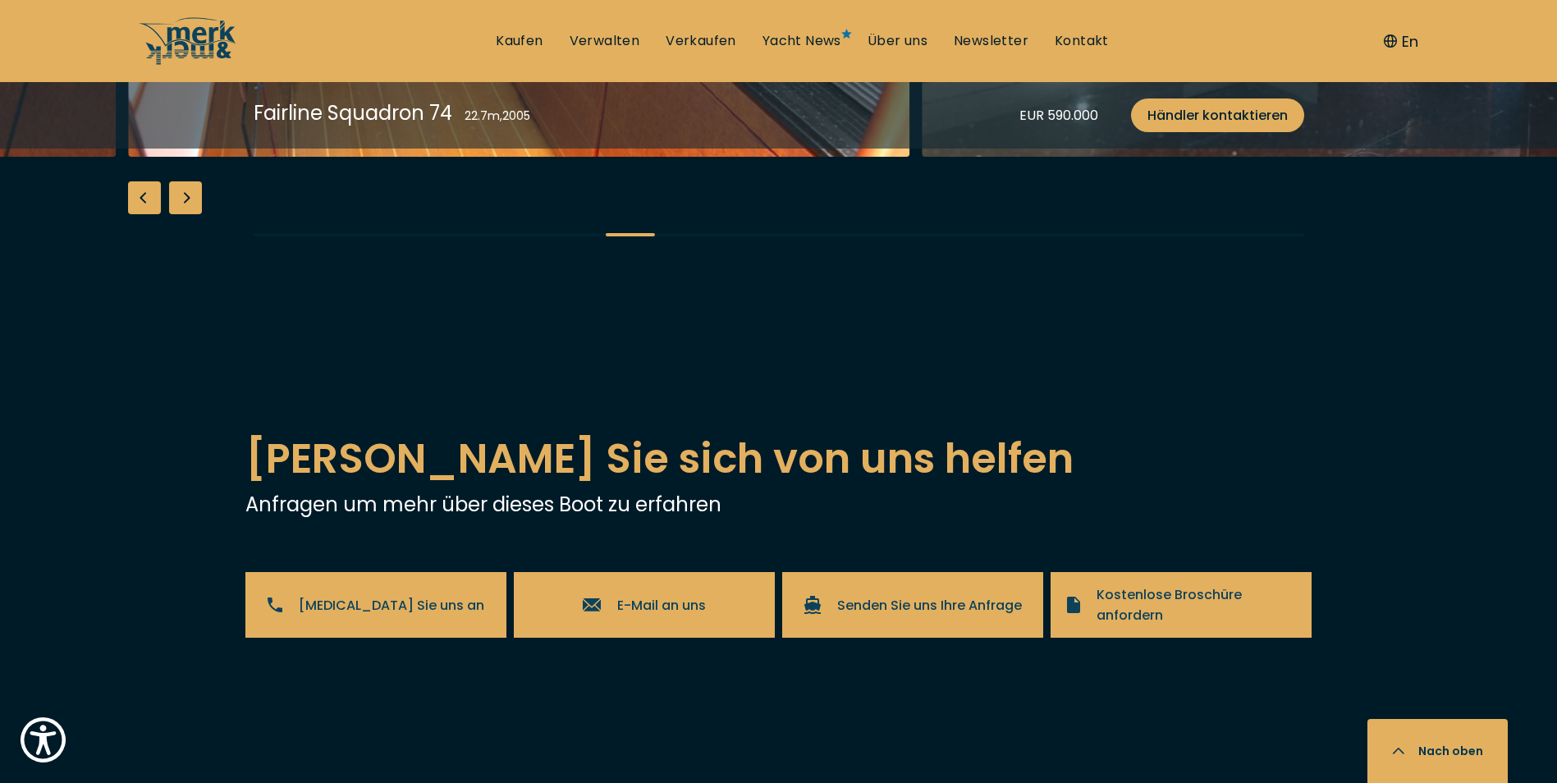
click at [192, 214] on div "Next slide" at bounding box center [185, 197] width 33 height 33
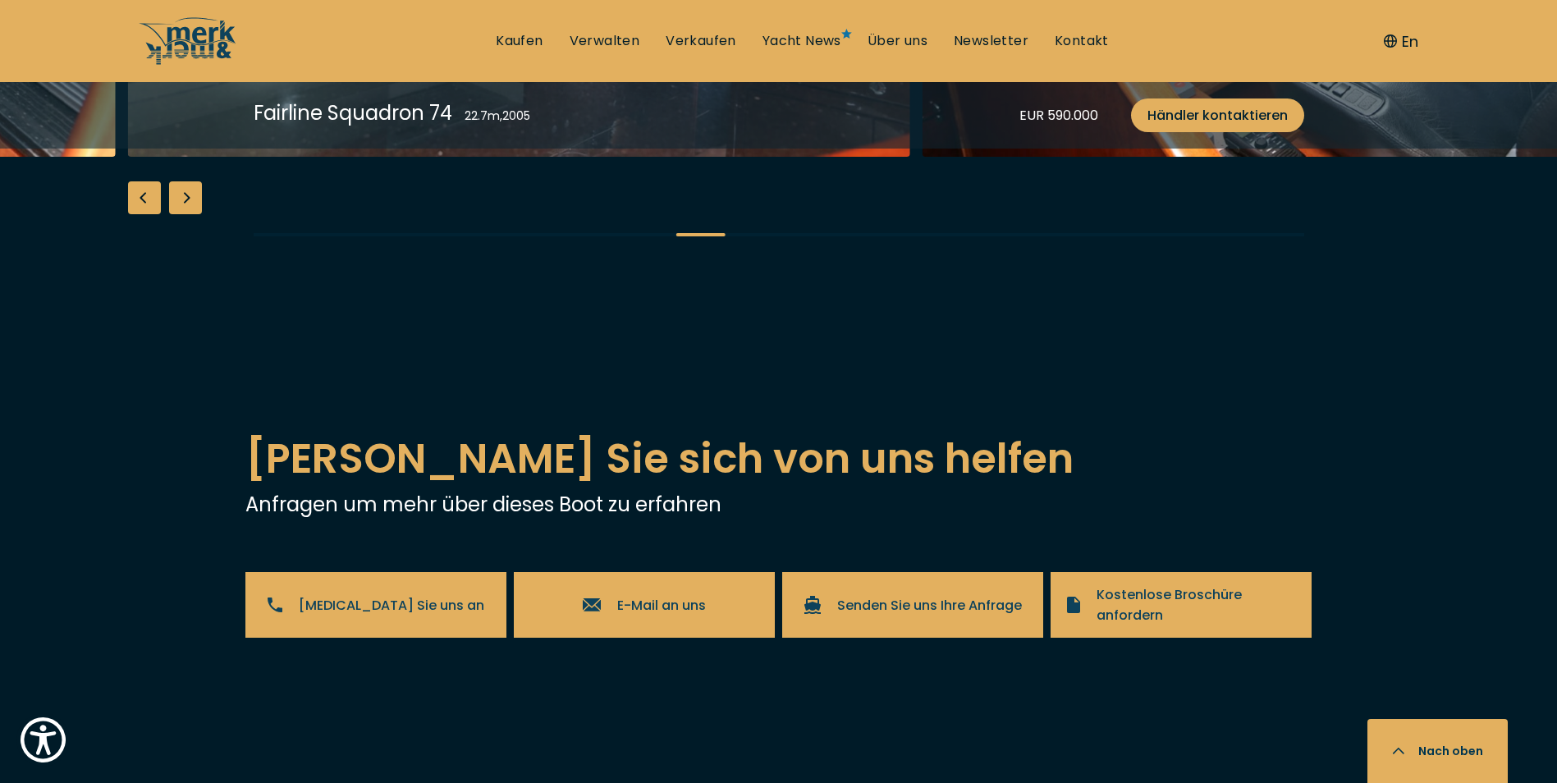
click at [192, 214] on div "Next slide" at bounding box center [185, 197] width 33 height 33
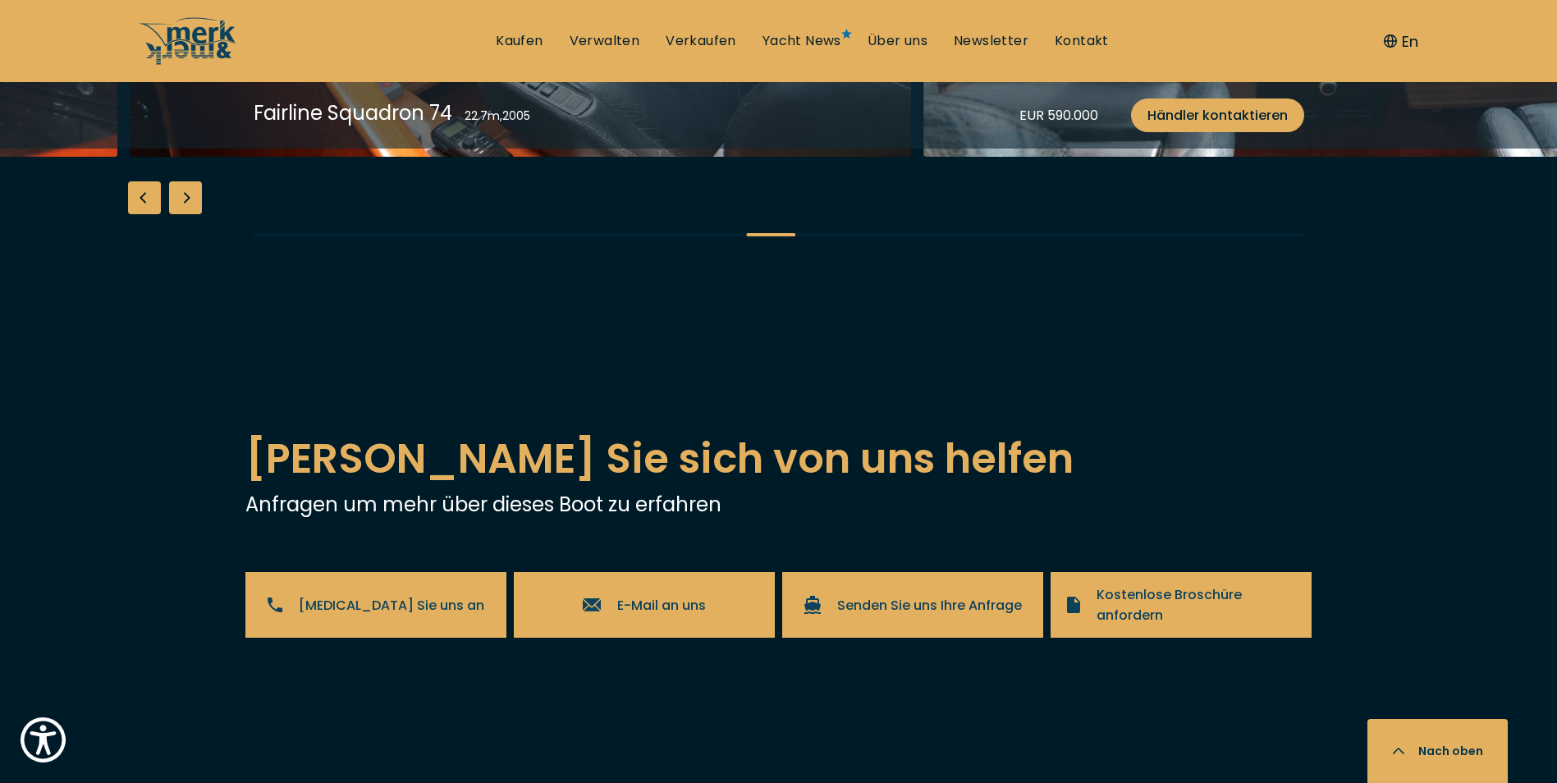
click at [195, 214] on div "Next slide" at bounding box center [185, 197] width 33 height 33
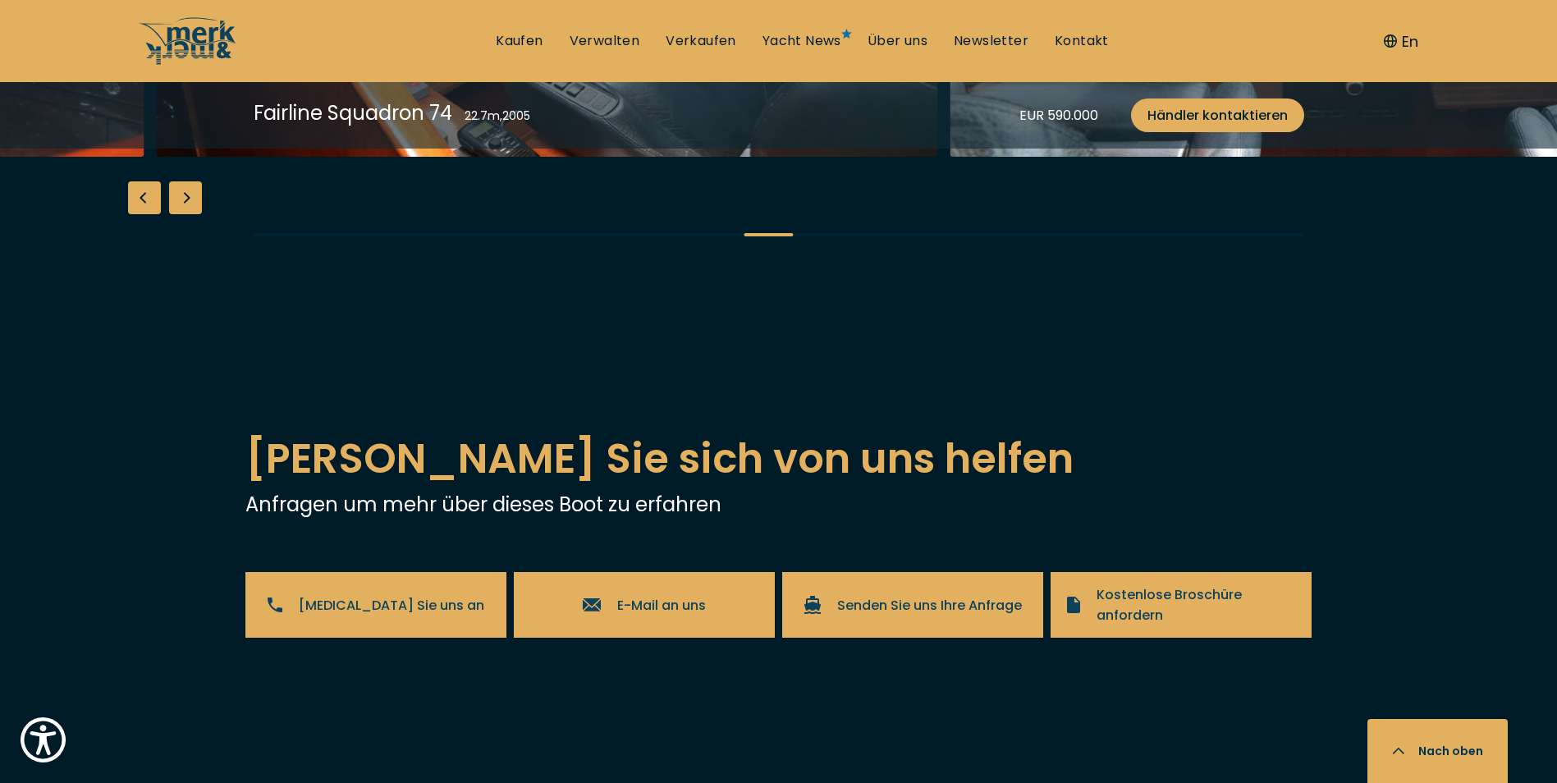
click at [197, 214] on div "Next slide" at bounding box center [185, 197] width 33 height 33
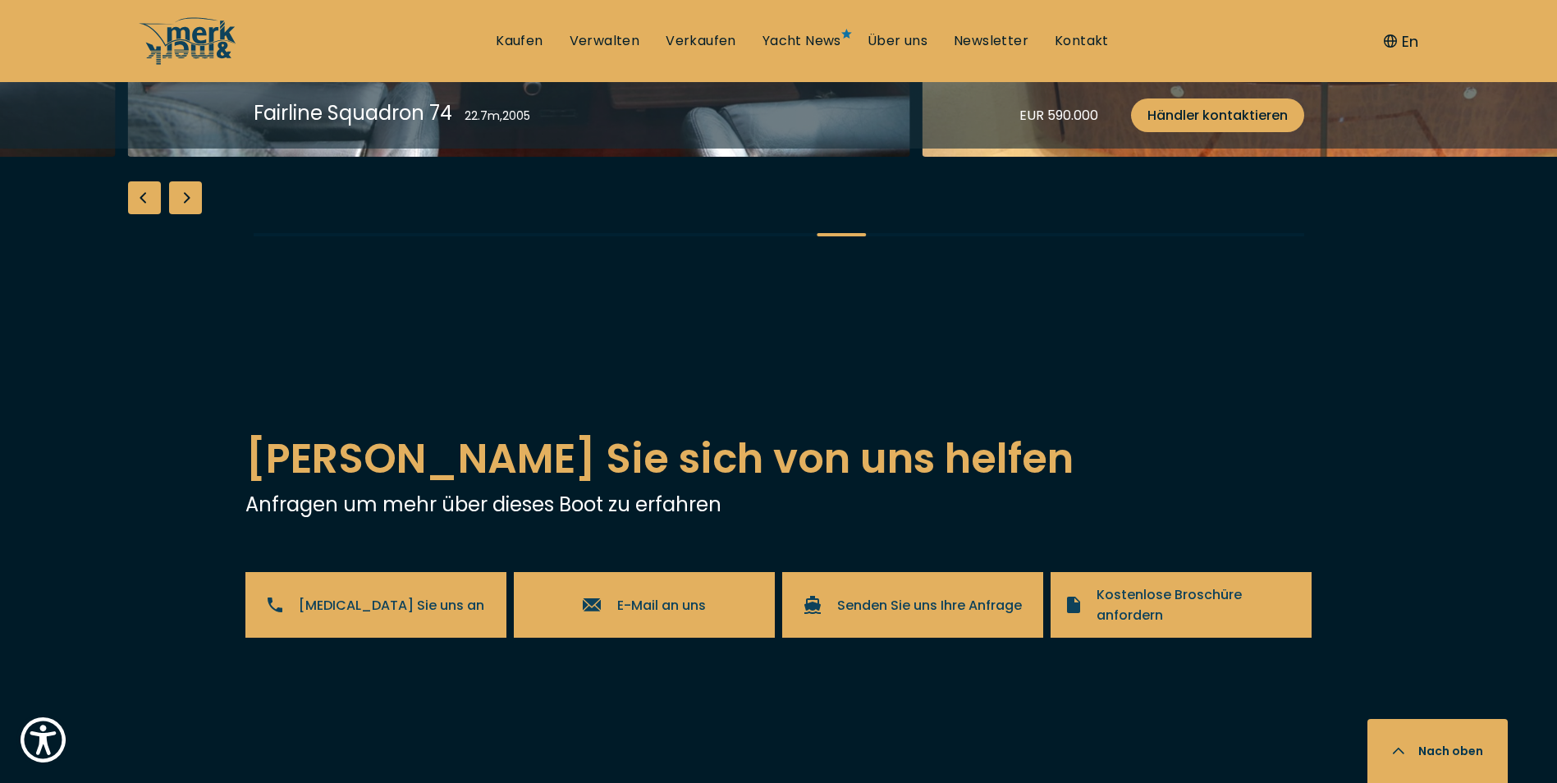
click at [197, 214] on div "Next slide" at bounding box center [185, 197] width 33 height 33
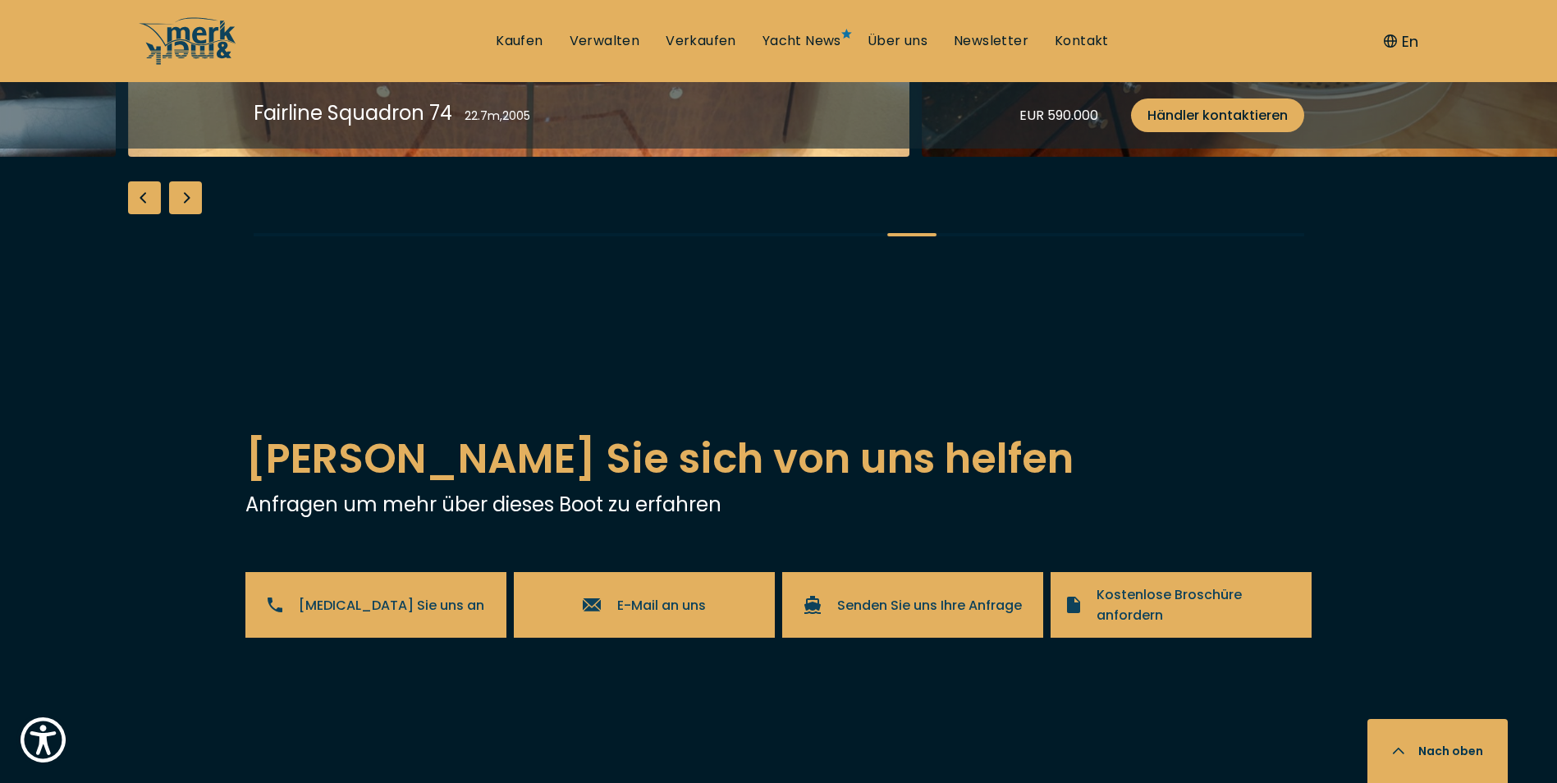
click at [189, 214] on div "Next slide" at bounding box center [185, 197] width 33 height 33
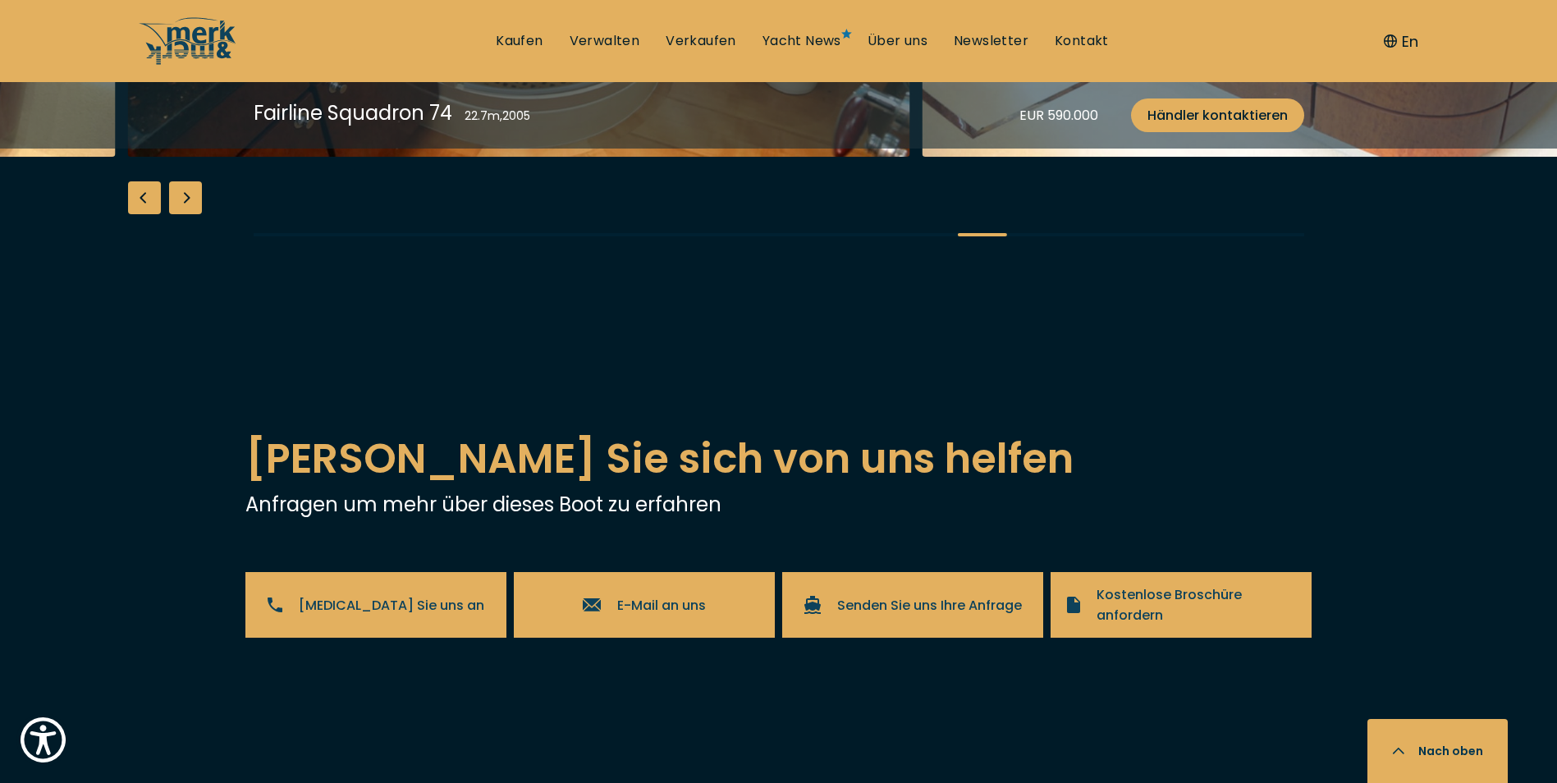
click at [189, 214] on div "Next slide" at bounding box center [185, 197] width 33 height 33
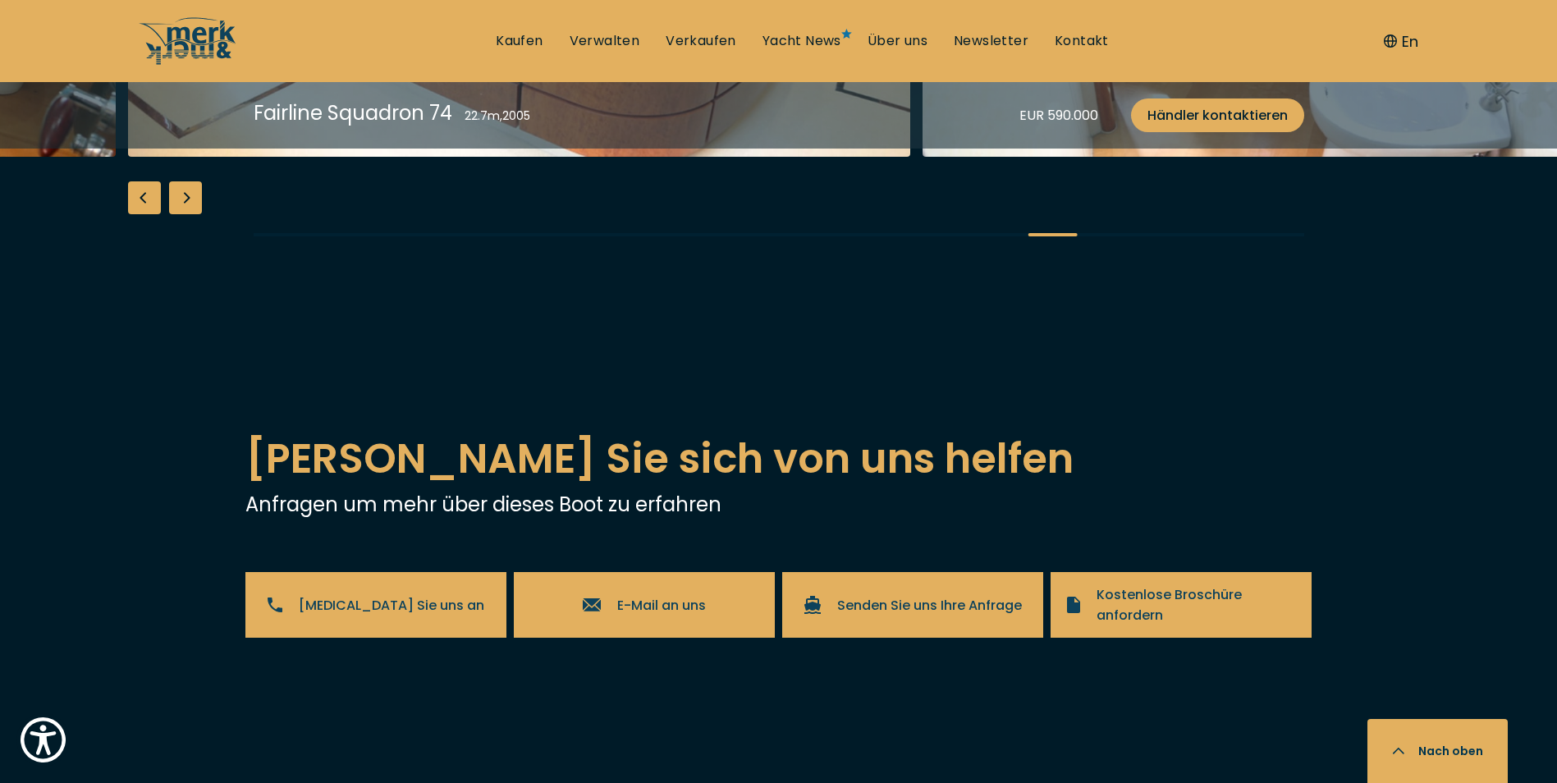
click at [189, 214] on div "Next slide" at bounding box center [185, 197] width 33 height 33
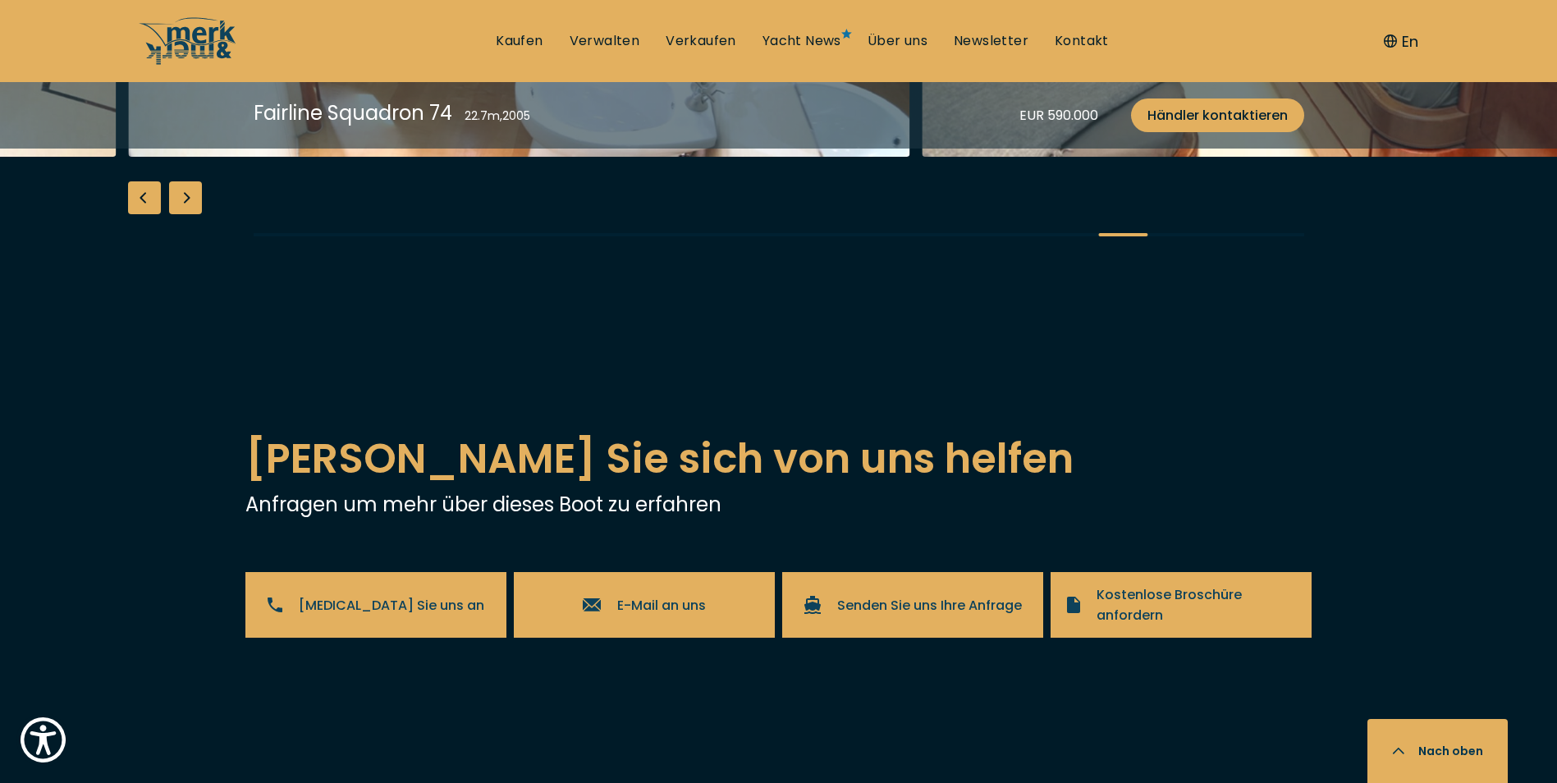
click at [189, 214] on div "Next slide" at bounding box center [185, 197] width 33 height 33
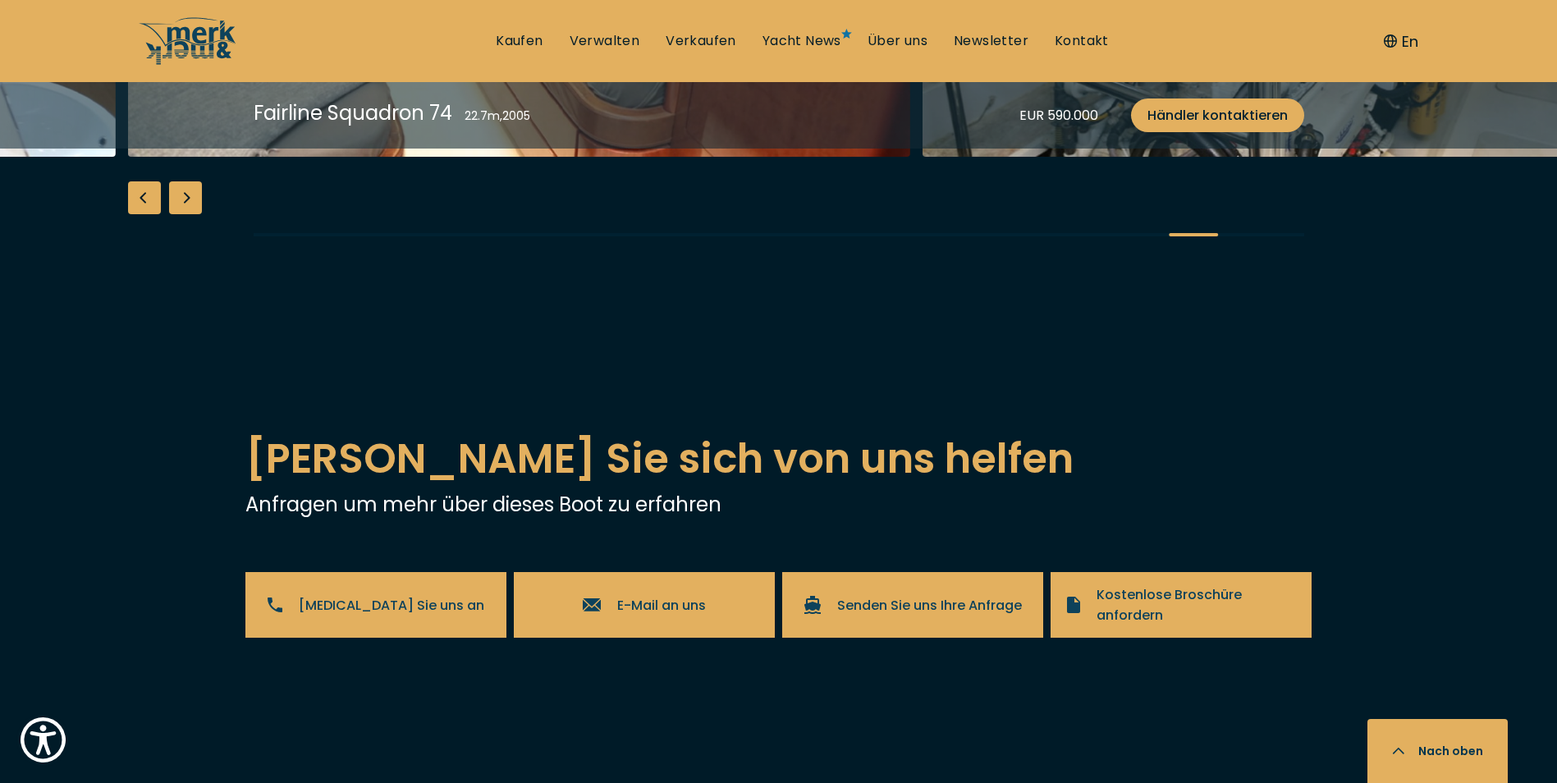
click at [189, 214] on div "Next slide" at bounding box center [185, 197] width 33 height 33
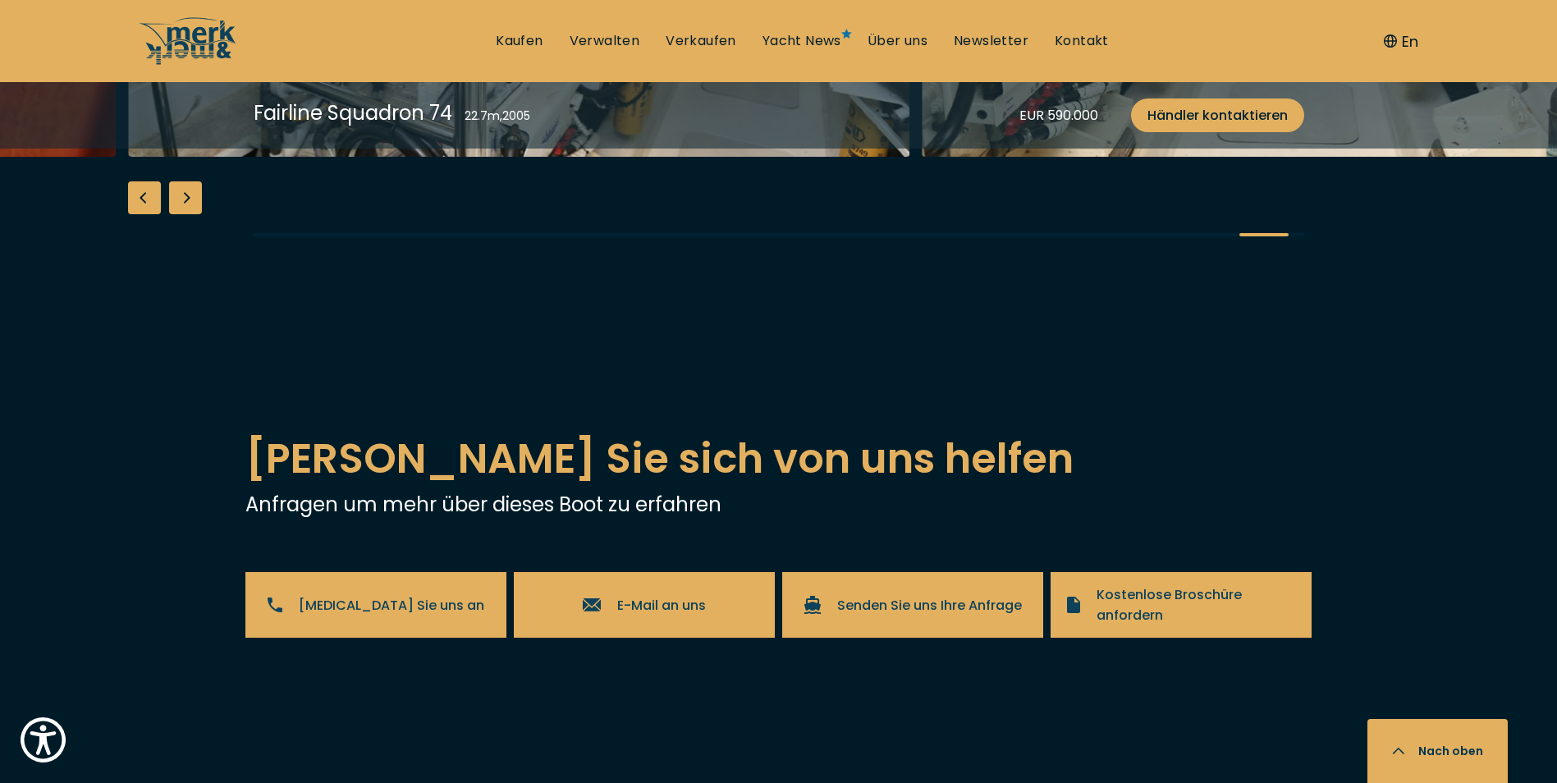
click at [190, 214] on div "Next slide" at bounding box center [185, 197] width 33 height 33
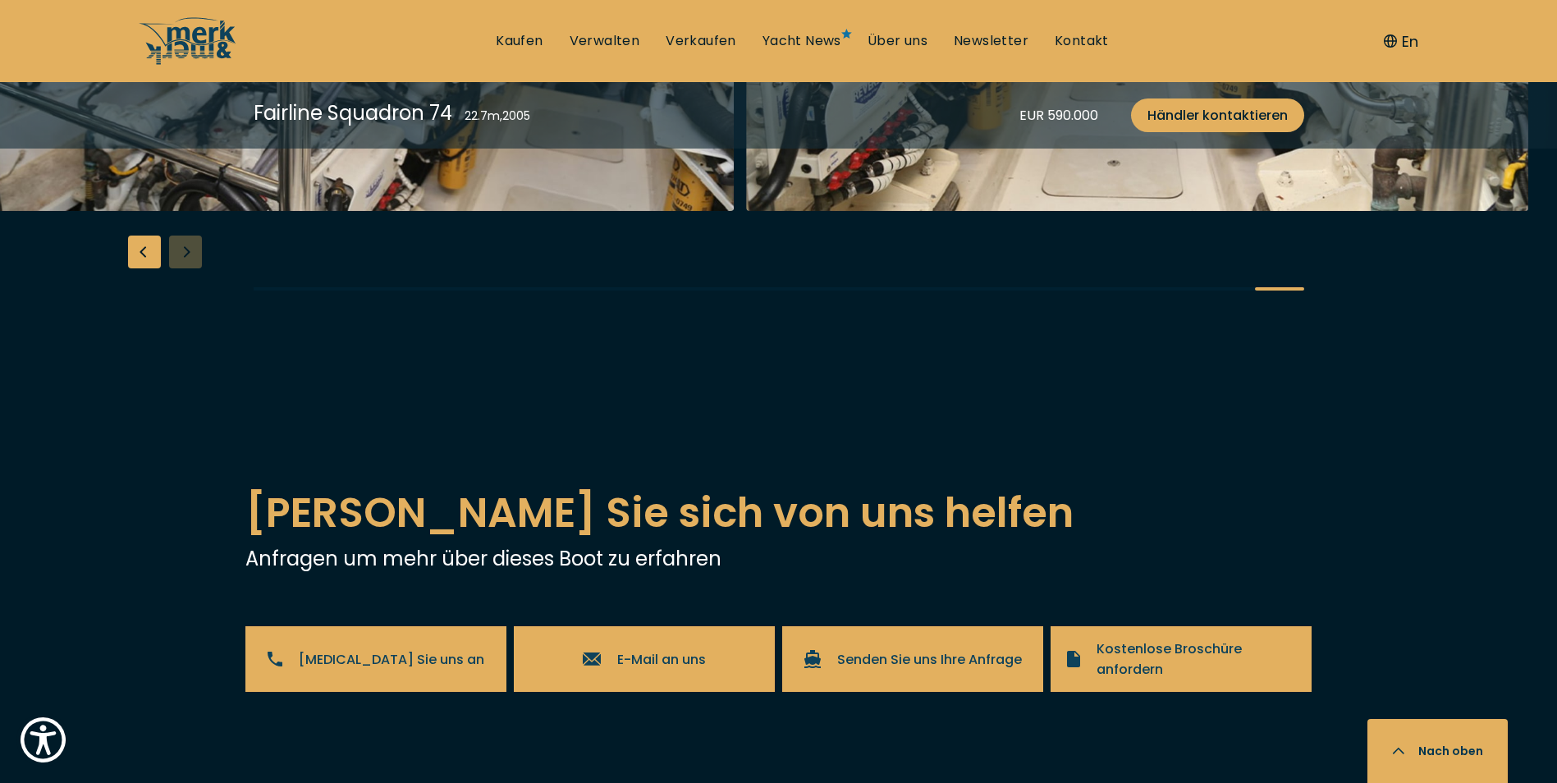
scroll to position [2954, 0]
